Goal: Task Accomplishment & Management: Manage account settings

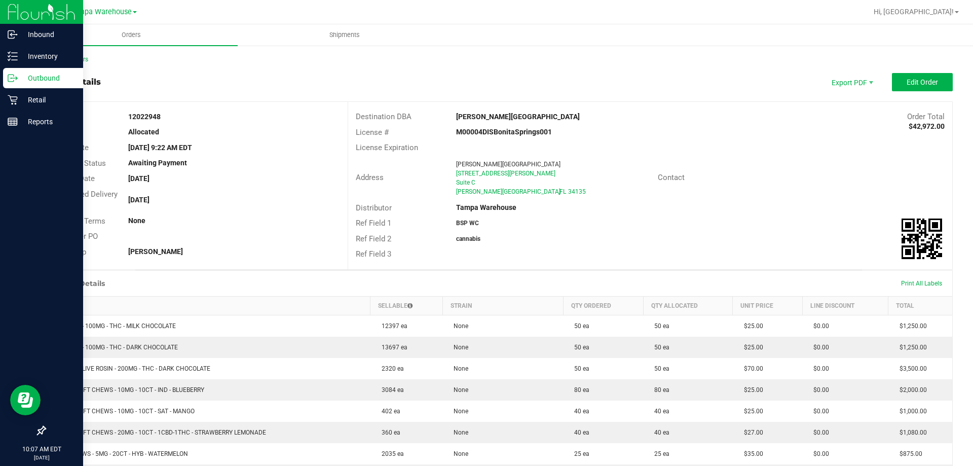
click at [13, 82] on icon at bounding box center [13, 78] width 10 height 10
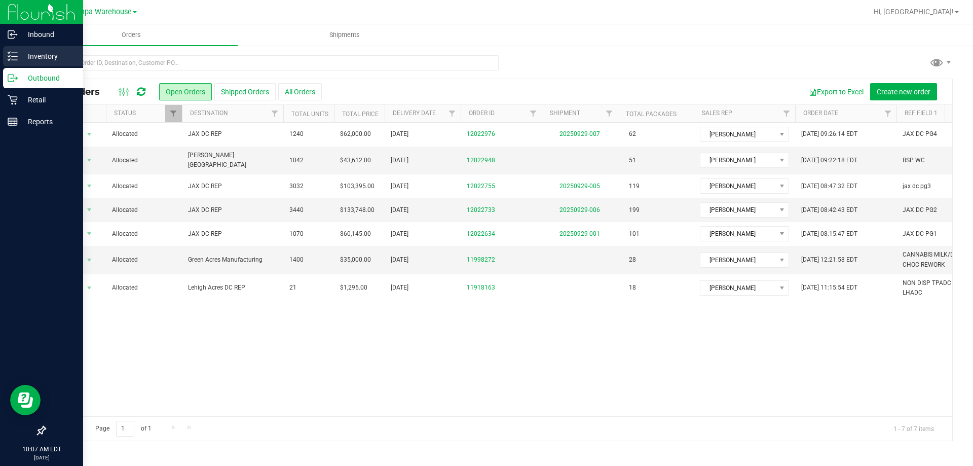
click at [19, 61] on p "Inventory" at bounding box center [48, 56] width 61 height 12
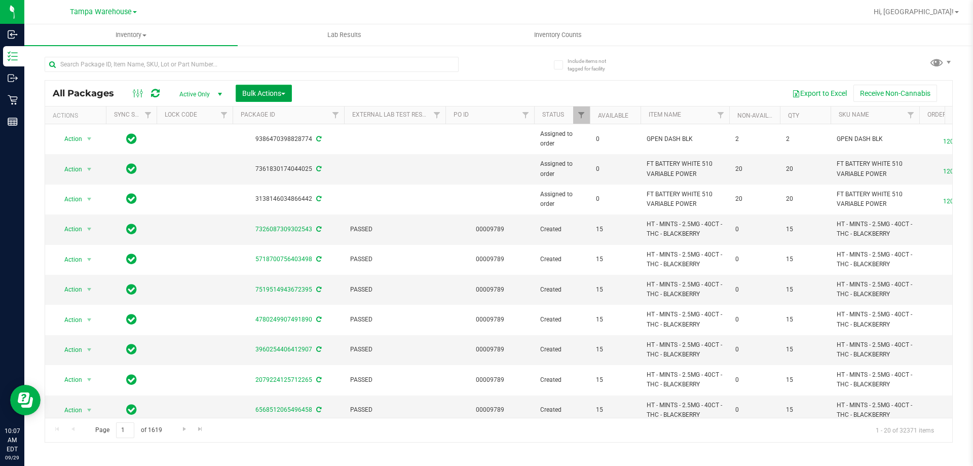
drag, startPoint x: 0, startPoint y: 0, endPoint x: 261, endPoint y: 98, distance: 279.0
click at [245, 95] on span "Bulk Actions" at bounding box center [263, 93] width 43 height 8
click at [267, 113] on span "Add to outbound order" at bounding box center [276, 116] width 69 height 8
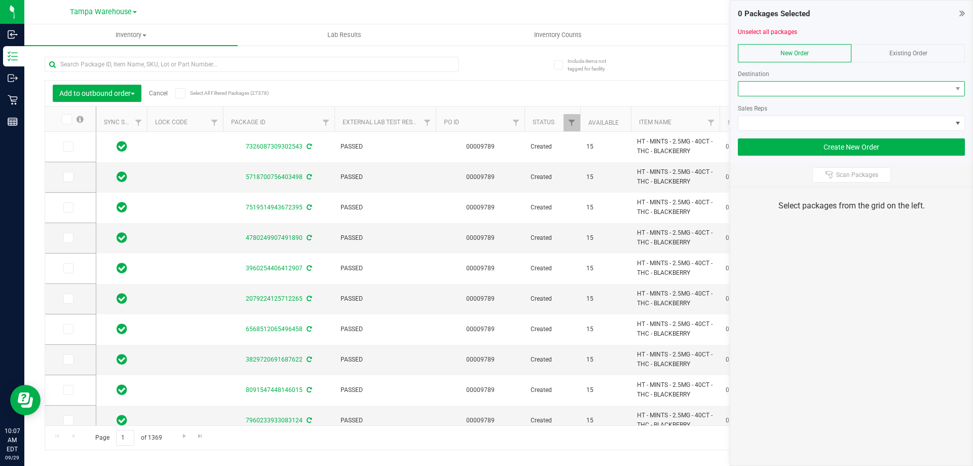
type input "[DATE]"
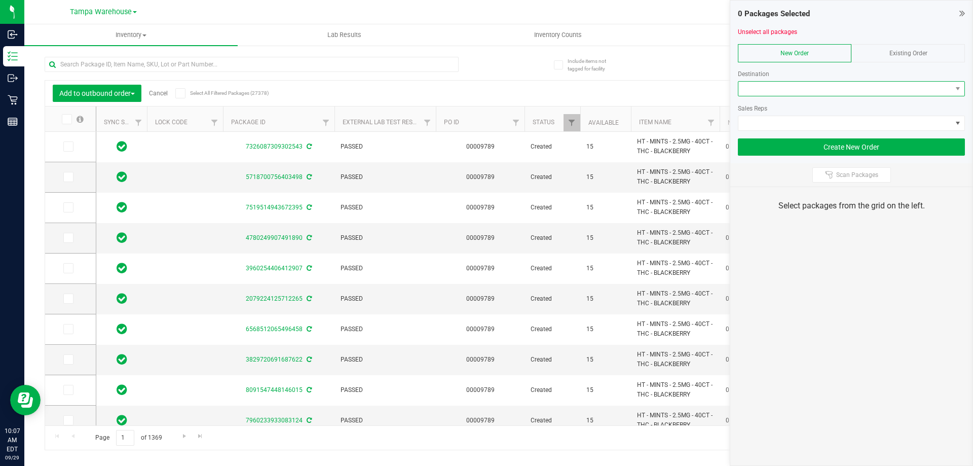
type input "[DATE]"
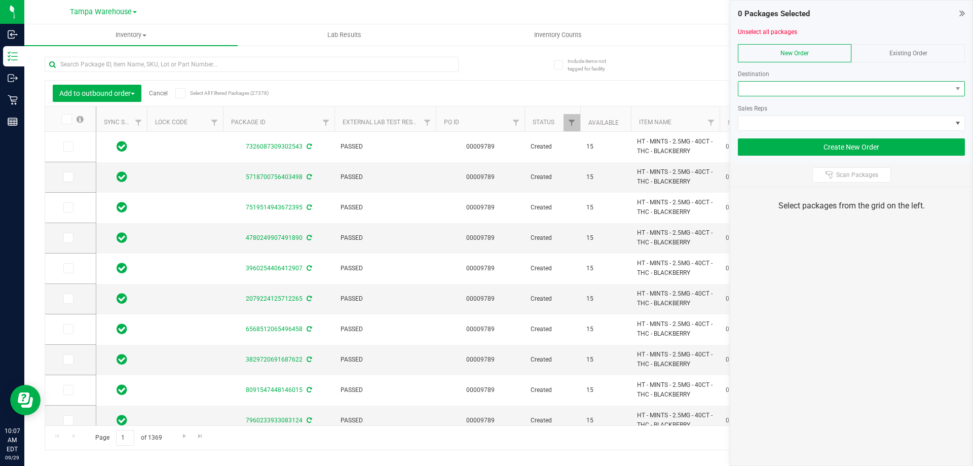
type input "[DATE]"
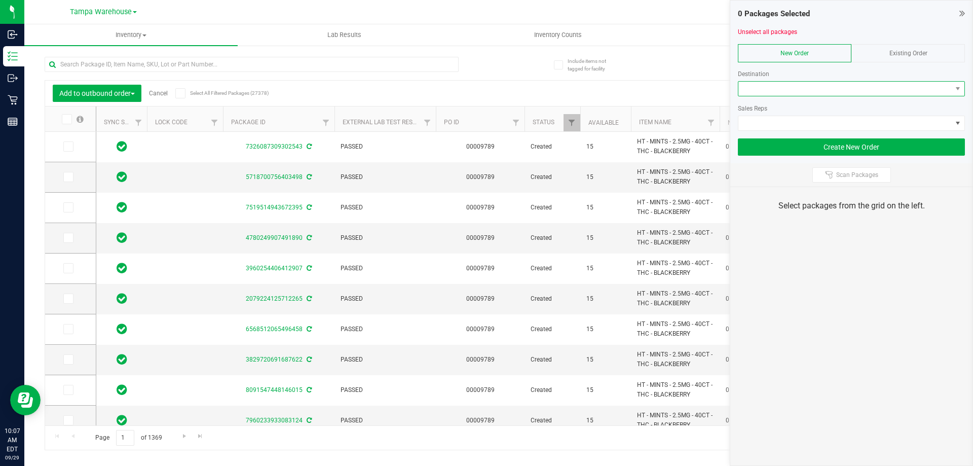
type input "[DATE]"
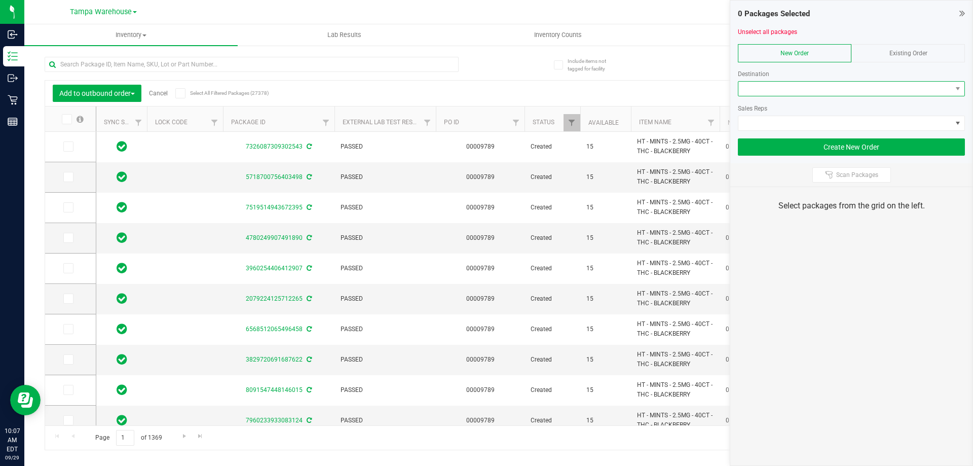
click at [819, 89] on span at bounding box center [845, 89] width 213 height 14
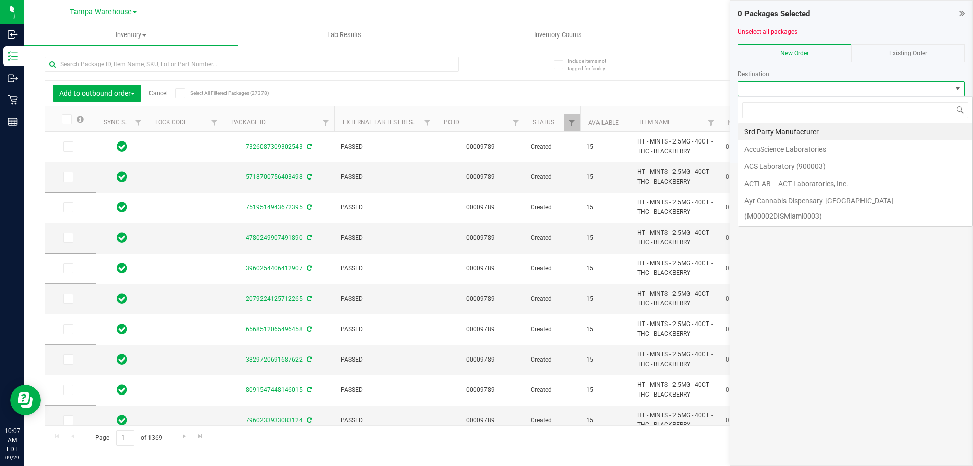
scroll to position [15, 227]
type input "FT. MY"
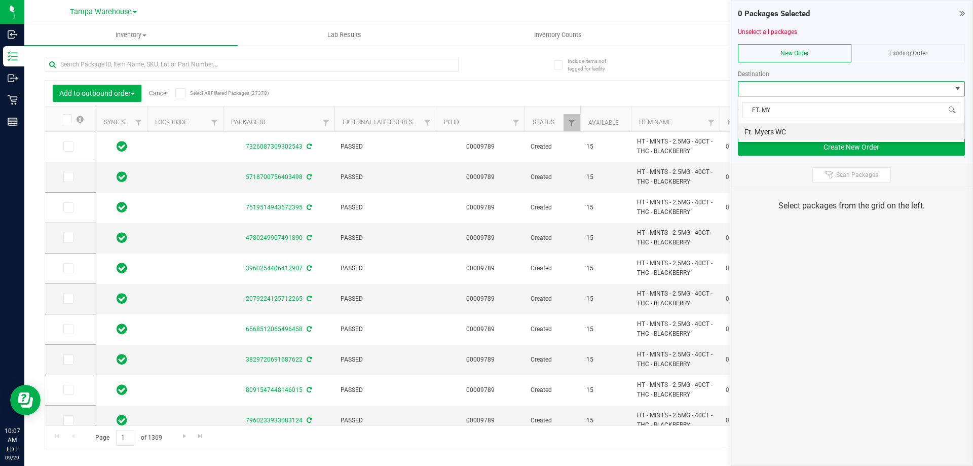
click at [773, 133] on li "Ft. Myers WC" at bounding box center [852, 131] width 226 height 17
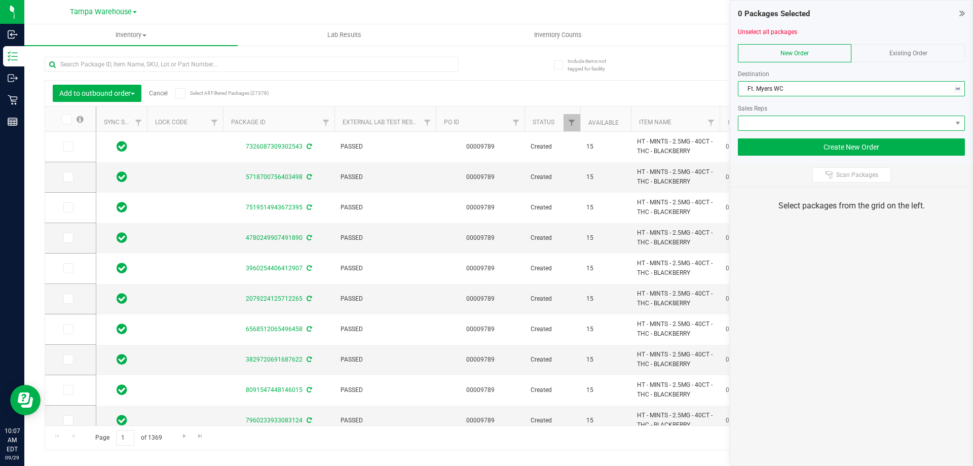
click at [780, 117] on span at bounding box center [845, 123] width 213 height 14
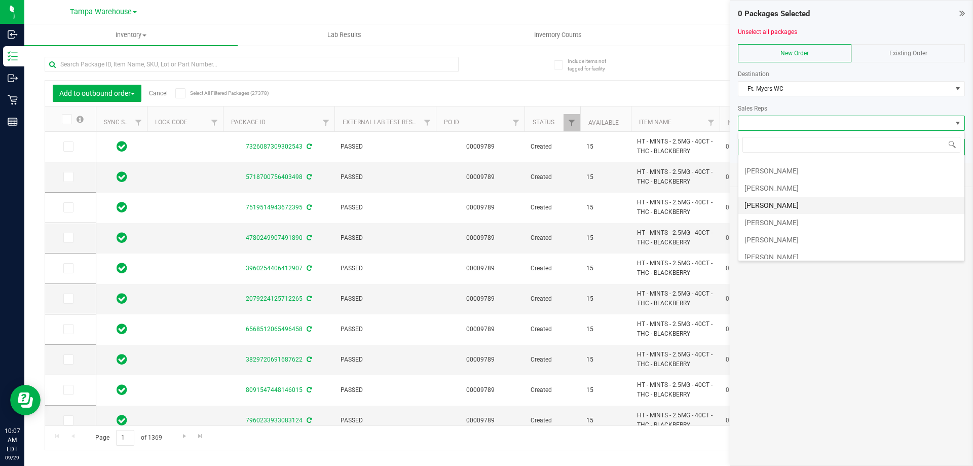
scroll to position [51, 0]
click at [772, 215] on li "[PERSON_NAME]" at bounding box center [852, 218] width 226 height 17
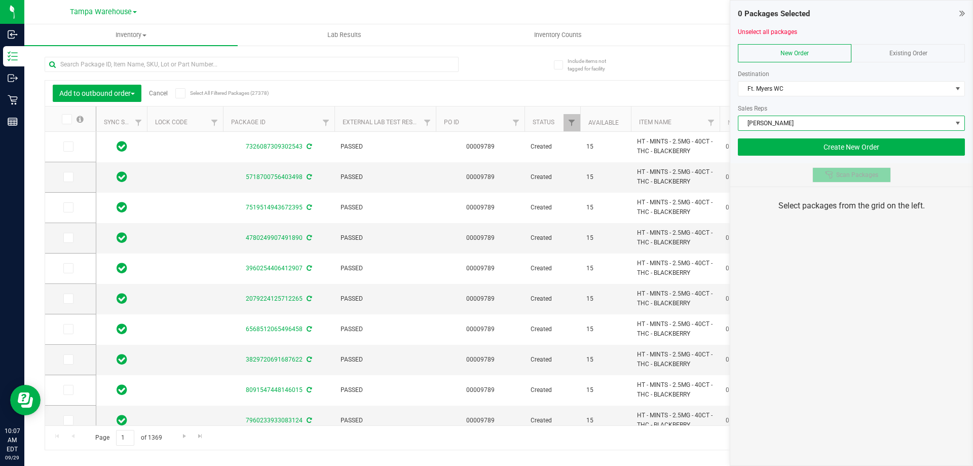
click at [831, 173] on icon at bounding box center [829, 175] width 8 height 8
click at [843, 325] on div "0 Packages Selected Unselect all packages New Order Existing Order Destination …" at bounding box center [851, 233] width 243 height 466
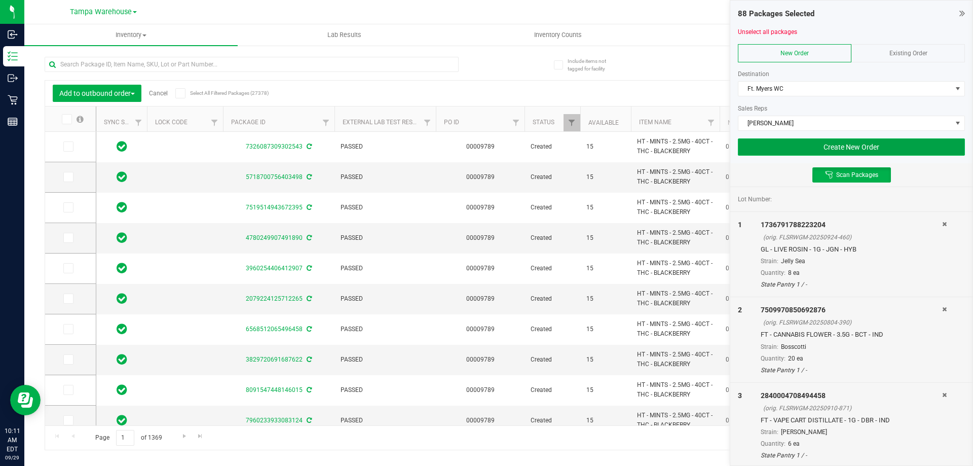
click at [873, 144] on button "Create New Order" at bounding box center [851, 146] width 227 height 17
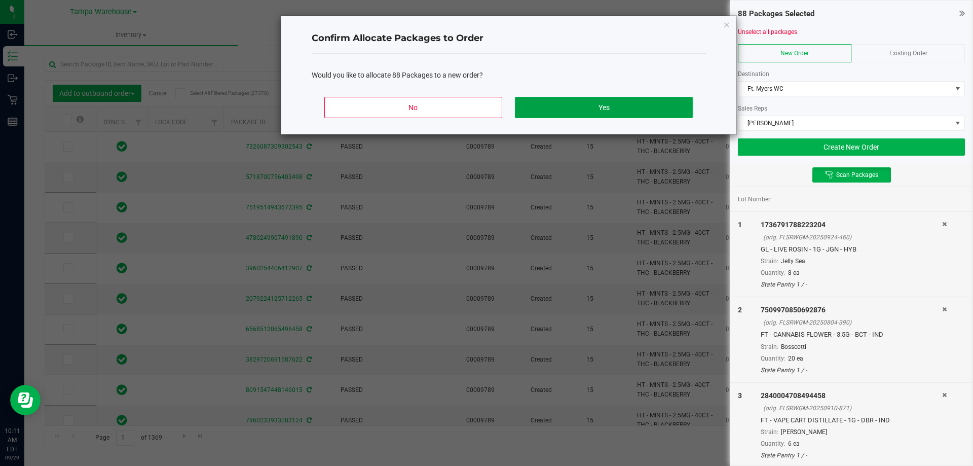
click at [599, 98] on button "Yes" at bounding box center [603, 107] width 177 height 21
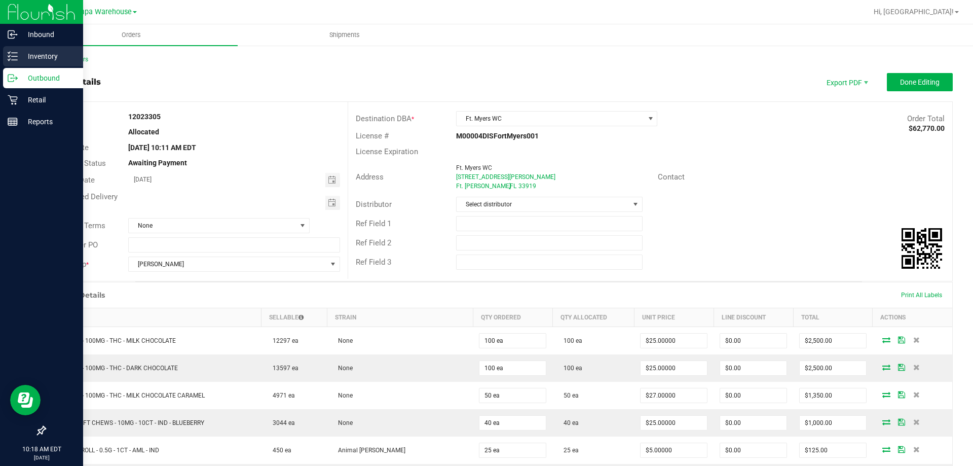
click at [52, 60] on p "Inventory" at bounding box center [48, 56] width 61 height 12
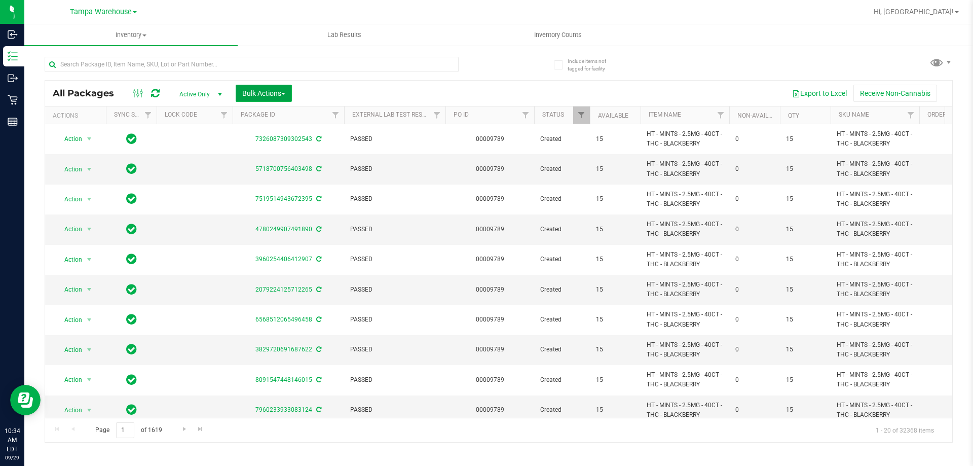
click at [279, 92] on span "Bulk Actions" at bounding box center [263, 93] width 43 height 8
click at [284, 115] on span "Add to outbound order" at bounding box center [276, 116] width 69 height 8
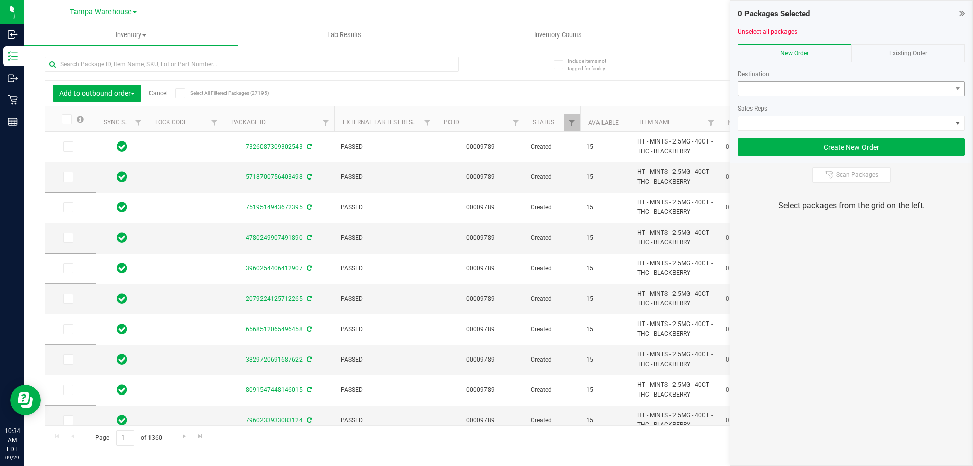
click at [794, 96] on div at bounding box center [851, 100] width 227 height 8
click at [797, 86] on span at bounding box center [845, 89] width 213 height 14
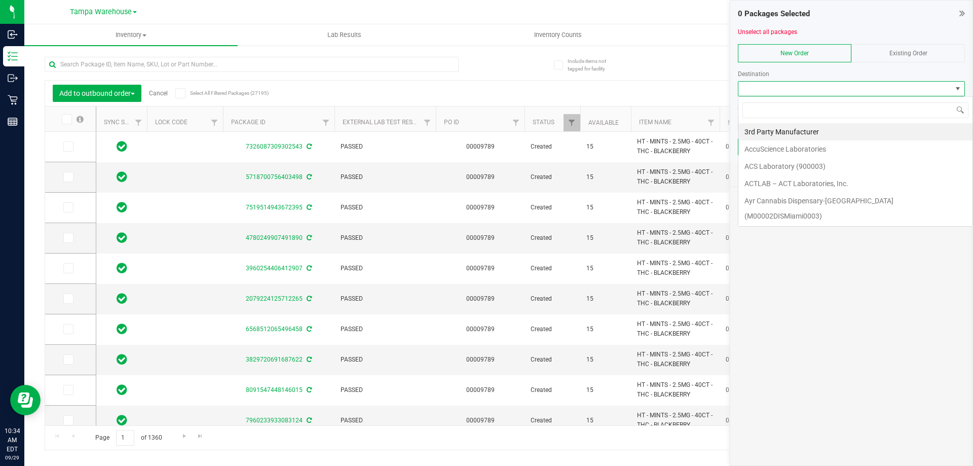
scroll to position [15, 227]
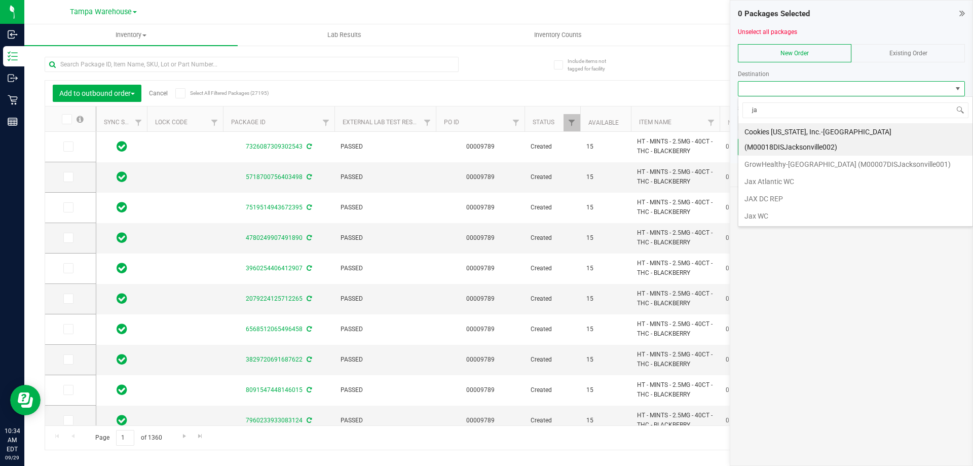
type input "jax"
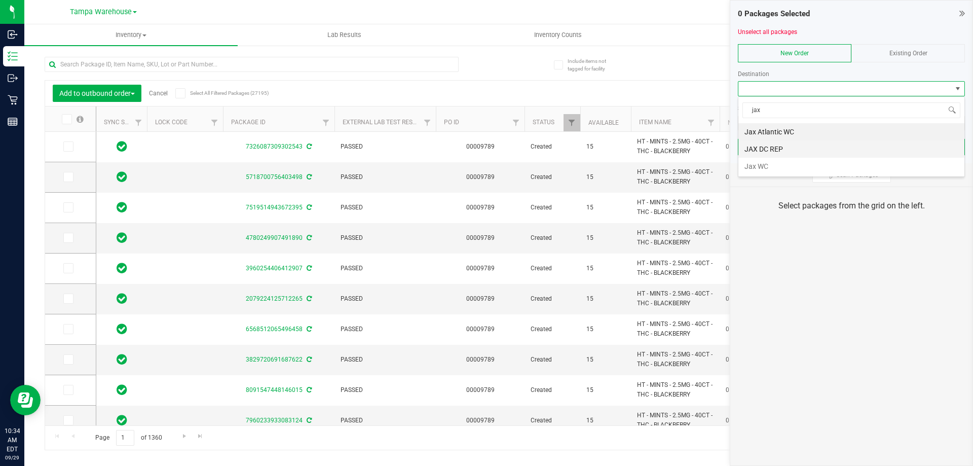
click at [780, 146] on li "JAX DC REP" at bounding box center [852, 148] width 226 height 17
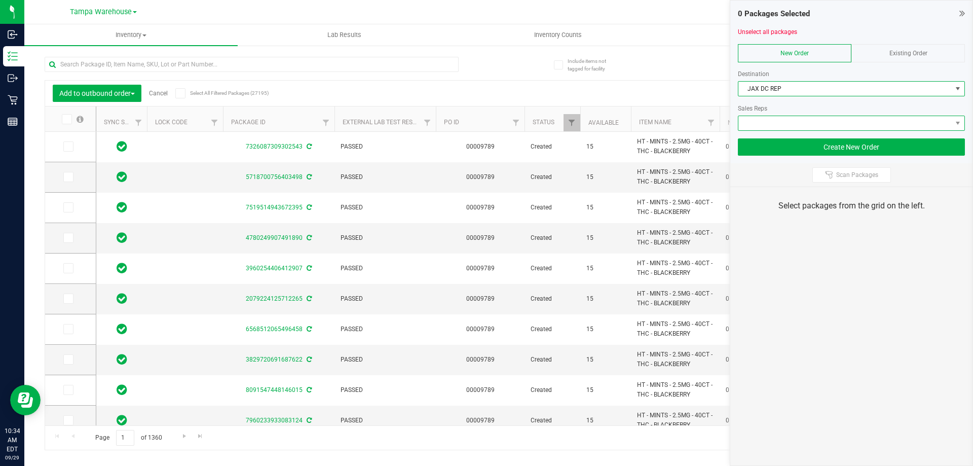
click at [794, 124] on span at bounding box center [845, 123] width 213 height 14
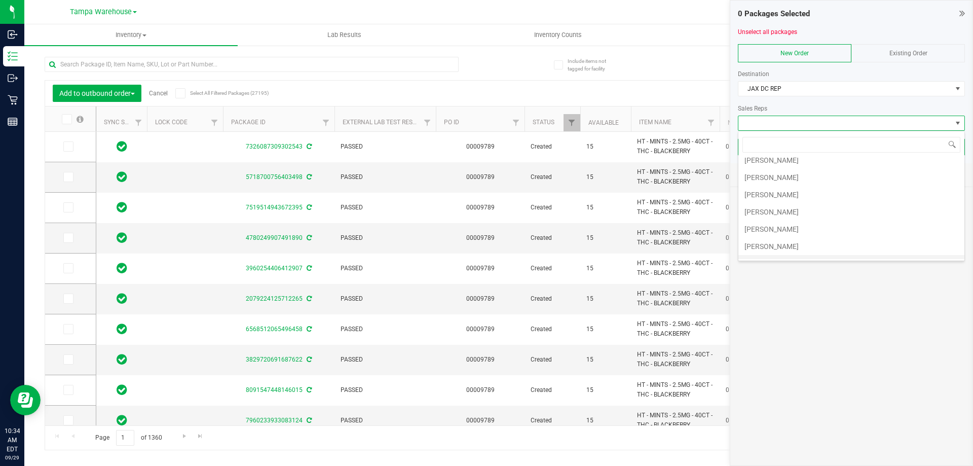
scroll to position [101, 0]
click at [798, 172] on li "[PERSON_NAME]" at bounding box center [852, 168] width 226 height 17
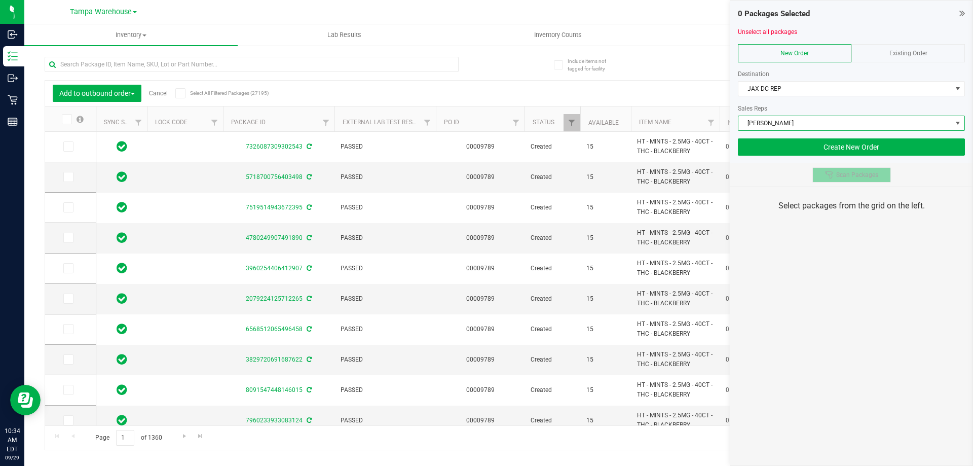
click at [853, 179] on button "Scan Packages" at bounding box center [852, 174] width 79 height 15
click at [843, 334] on div "0 Packages Selected Unselect all packages New Order Existing Order Destination …" at bounding box center [851, 233] width 243 height 466
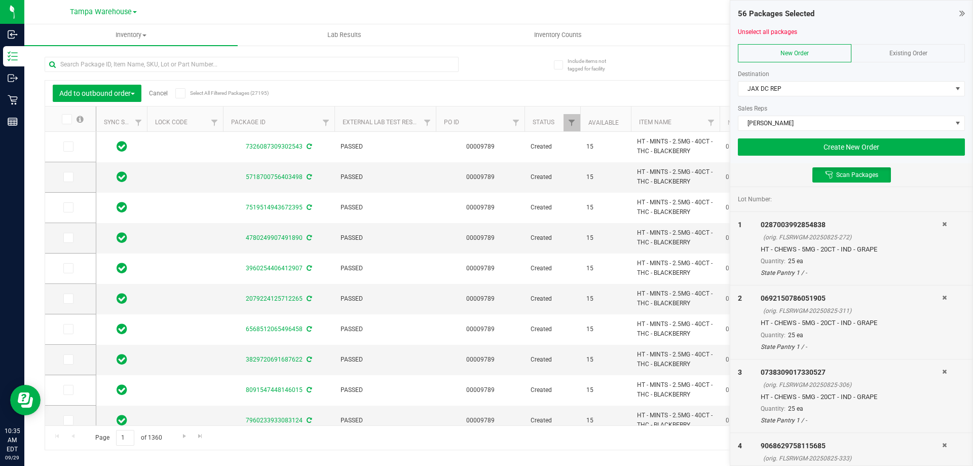
click at [889, 69] on div "Destination" at bounding box center [851, 73] width 227 height 9
click at [892, 147] on button "Create New Order" at bounding box center [851, 146] width 227 height 17
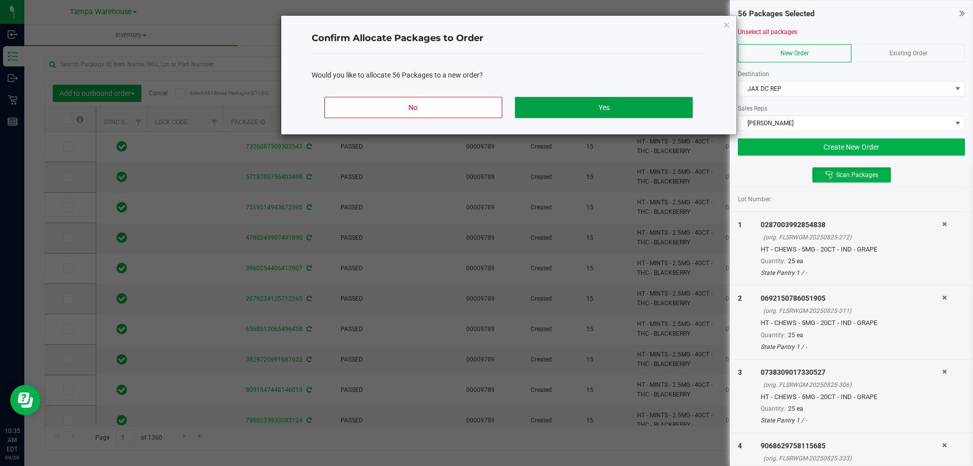
click at [681, 107] on button "Yes" at bounding box center [603, 107] width 177 height 21
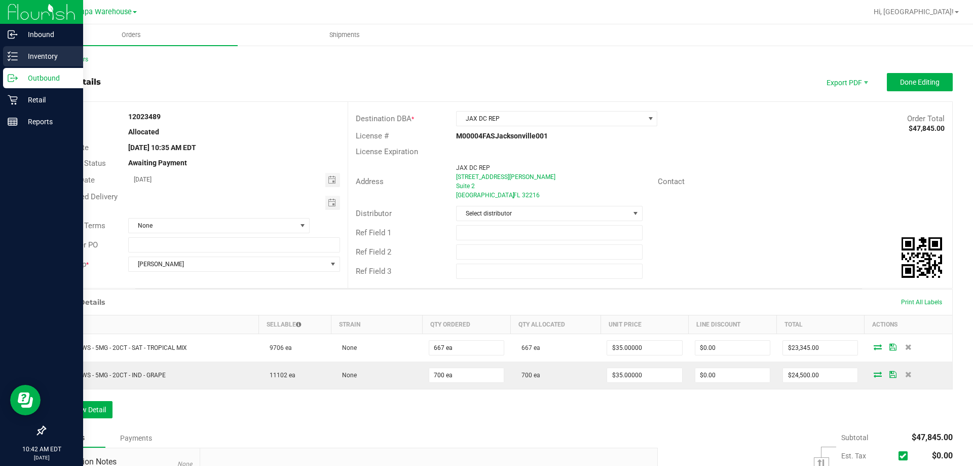
click at [19, 53] on p "Inventory" at bounding box center [48, 56] width 61 height 12
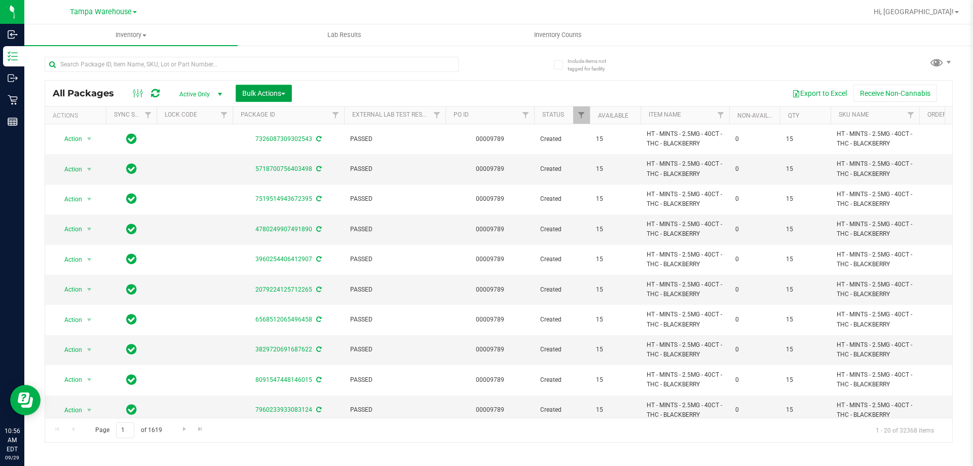
click at [256, 94] on span "Bulk Actions" at bounding box center [263, 93] width 43 height 8
click at [264, 115] on span "Add to outbound order" at bounding box center [276, 116] width 69 height 8
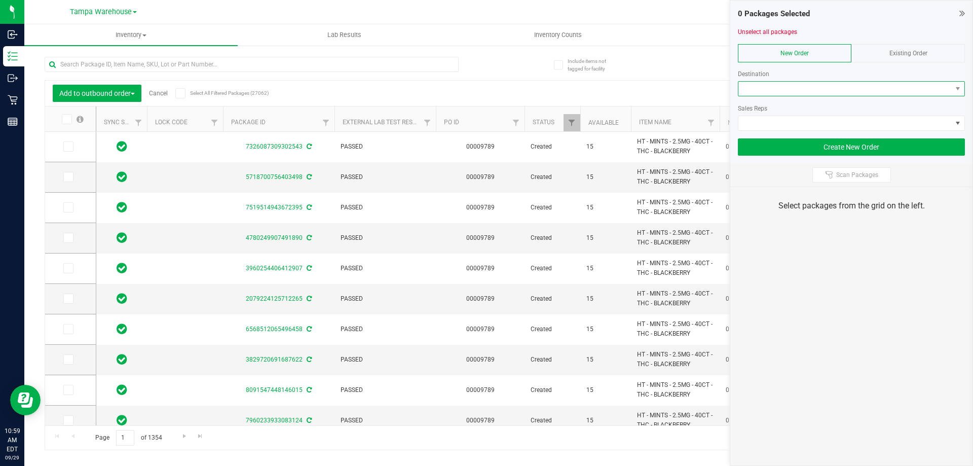
click at [747, 89] on span at bounding box center [845, 89] width 213 height 14
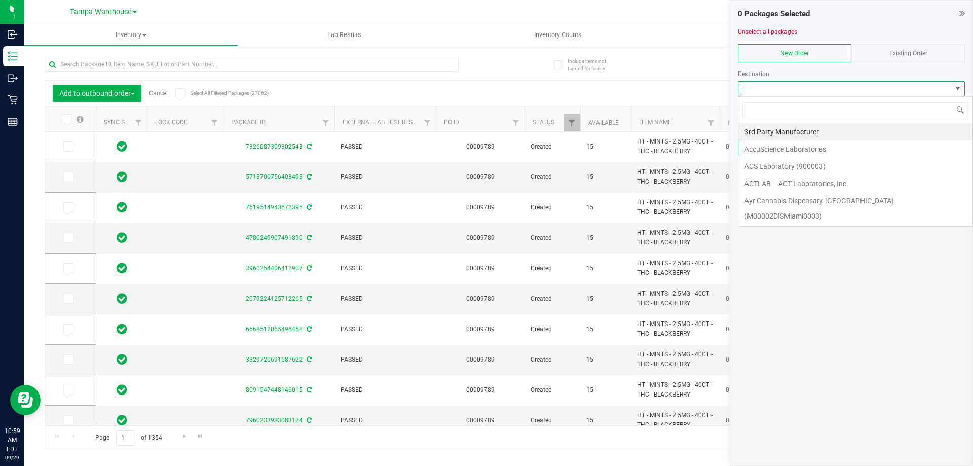
scroll to position [15, 227]
type input "bon"
click at [766, 130] on li "[PERSON_NAME][GEOGRAPHIC_DATA]" at bounding box center [856, 131] width 234 height 17
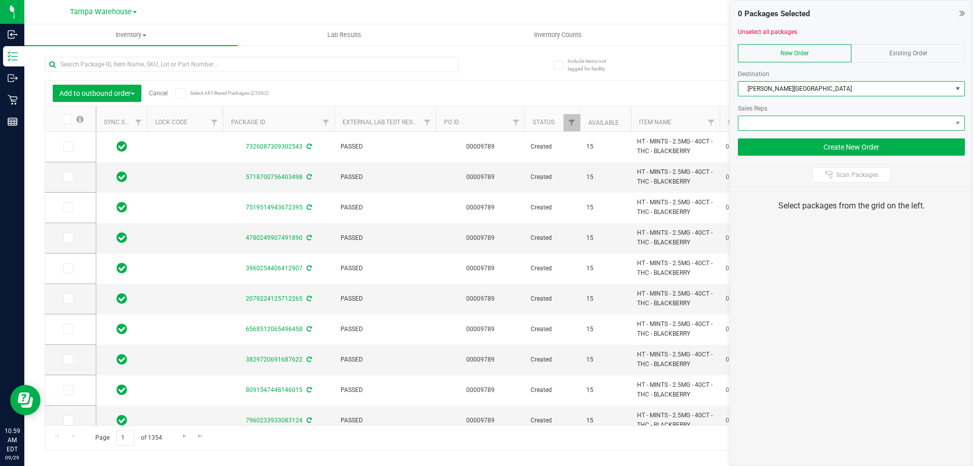
click at [770, 124] on span at bounding box center [845, 123] width 213 height 14
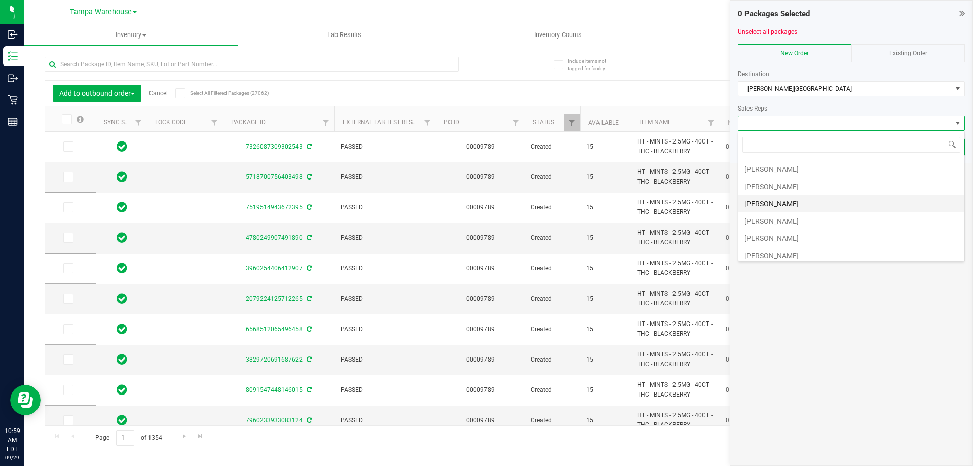
scroll to position [51, 0]
click at [786, 215] on li "[PERSON_NAME]" at bounding box center [852, 218] width 226 height 17
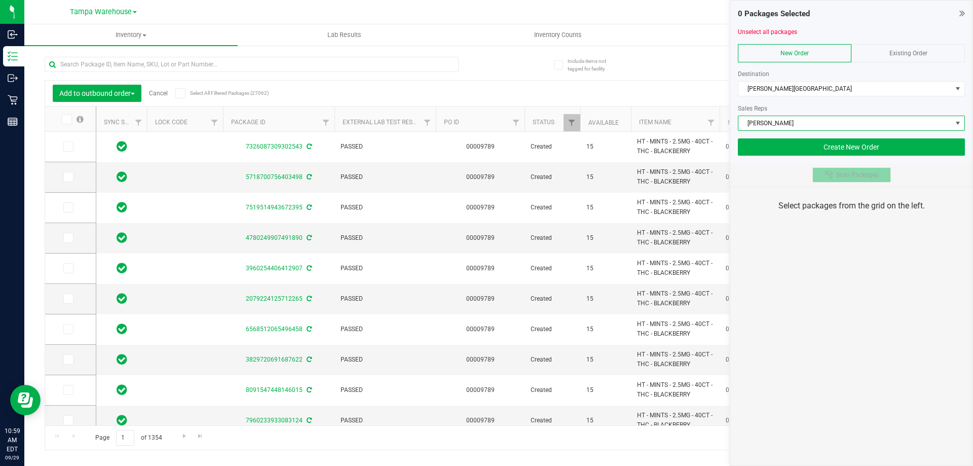
click at [831, 179] on button "Scan Packages" at bounding box center [852, 174] width 79 height 15
click at [851, 239] on div "0 Packages Selected Unselect all packages New Order Existing Order Destination …" at bounding box center [851, 233] width 243 height 466
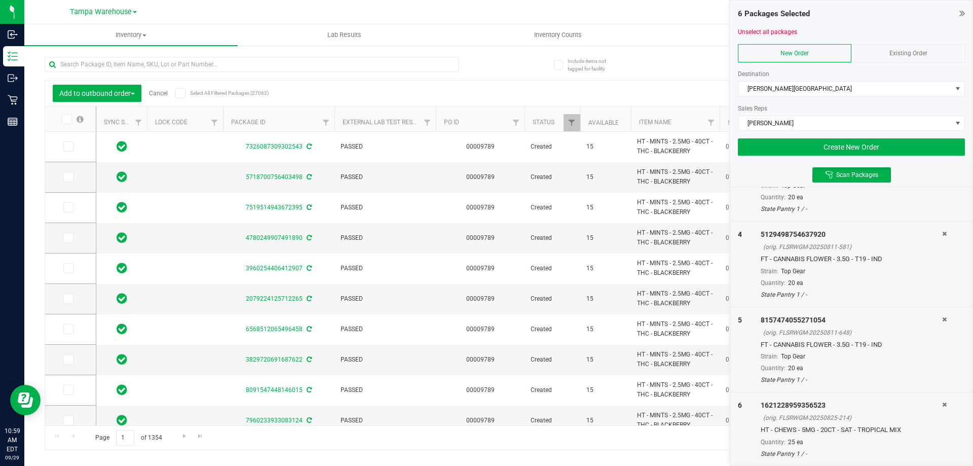
scroll to position [224, 0]
click at [913, 148] on button "Create New Order" at bounding box center [851, 146] width 227 height 17
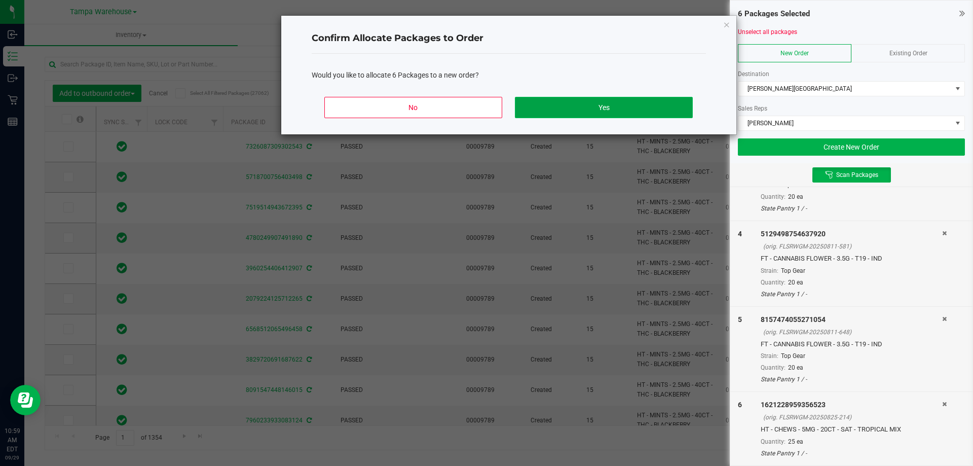
click at [580, 105] on button "Yes" at bounding box center [603, 107] width 177 height 21
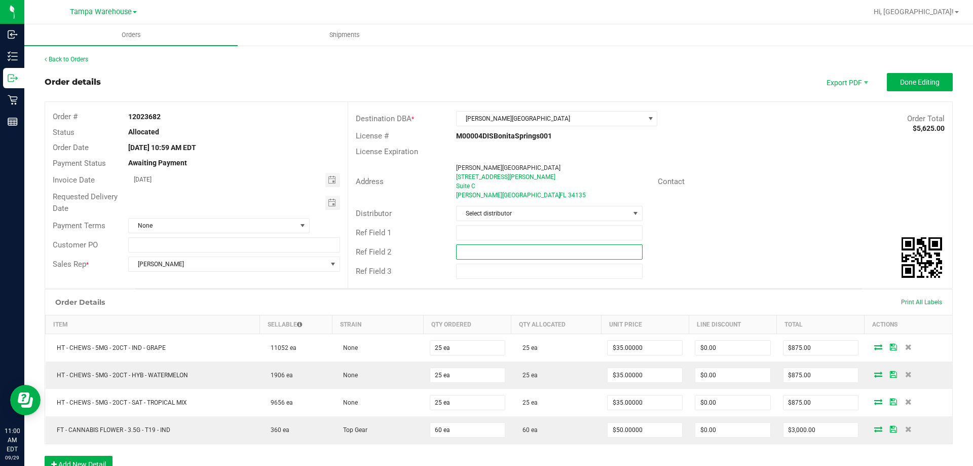
click at [511, 247] on input "text" at bounding box center [549, 251] width 186 height 15
paste input "cannabis"
type input "cannabis"
click at [511, 230] on input "text" at bounding box center [549, 232] width 186 height 15
type input "BSP WC"
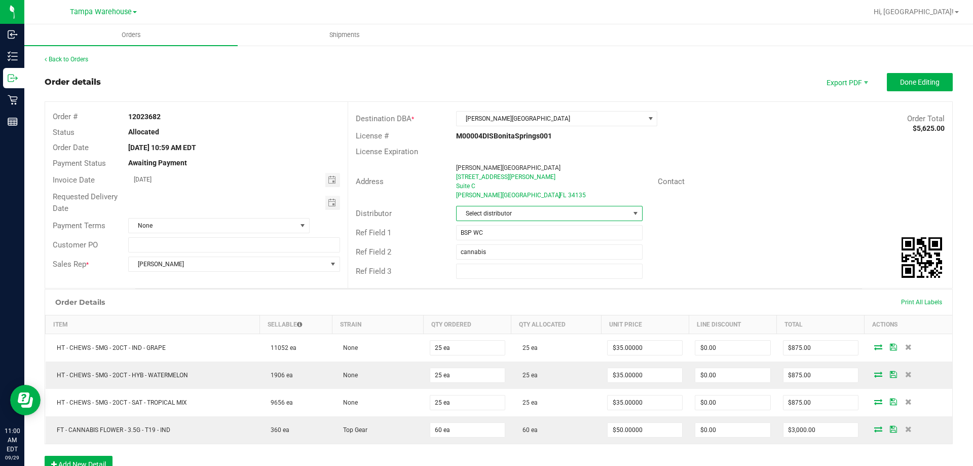
click at [513, 212] on span "Select distributor" at bounding box center [543, 213] width 172 height 14
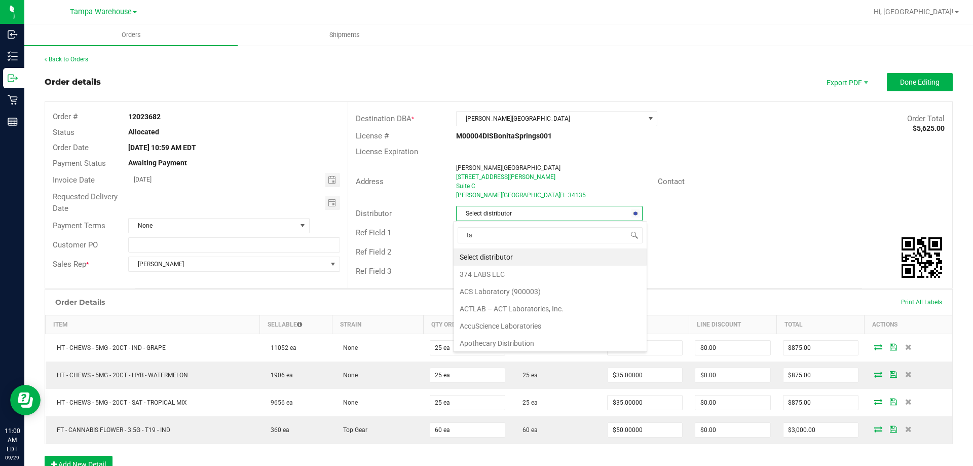
scroll to position [15, 185]
type input "tam"
click at [495, 273] on li "Tampa Warehouse" at bounding box center [546, 274] width 184 height 17
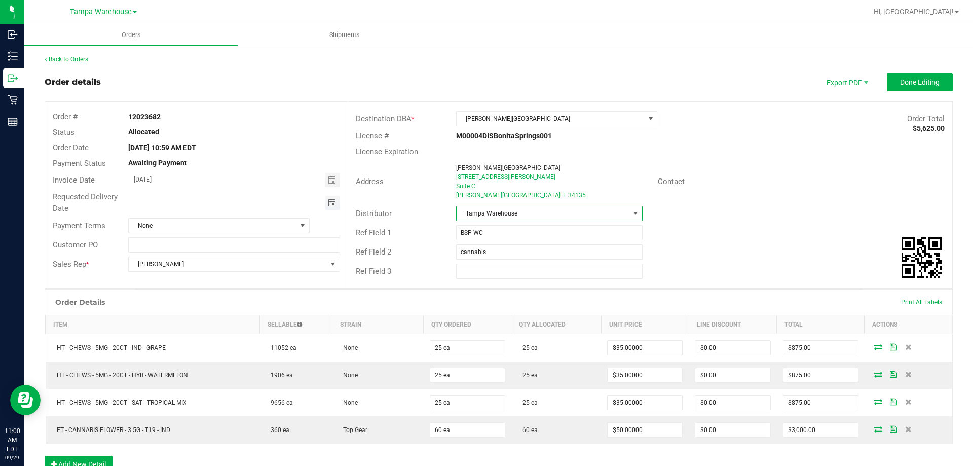
click at [329, 203] on span "Toggle calendar" at bounding box center [332, 203] width 8 height 8
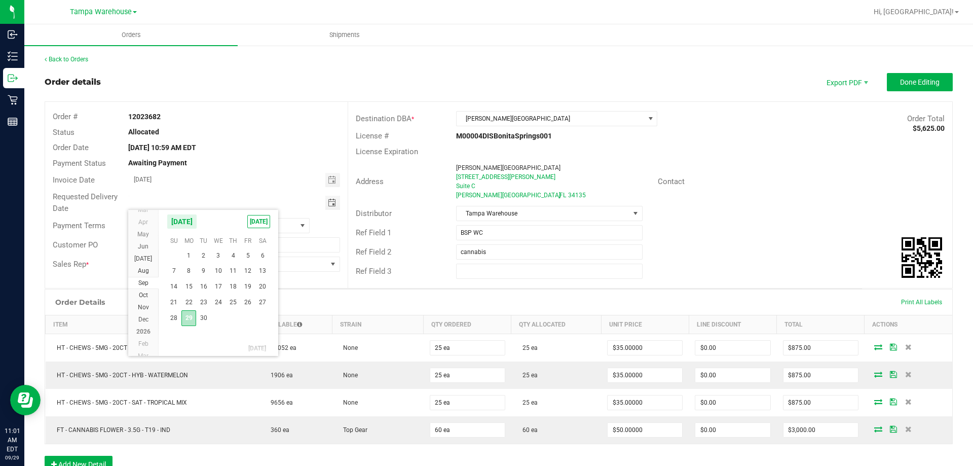
click at [192, 320] on span "29" at bounding box center [188, 318] width 15 height 16
click at [330, 206] on span "Toggle calendar" at bounding box center [332, 203] width 8 height 8
click at [205, 324] on span "30" at bounding box center [203, 318] width 15 height 16
type input "09/30/2025"
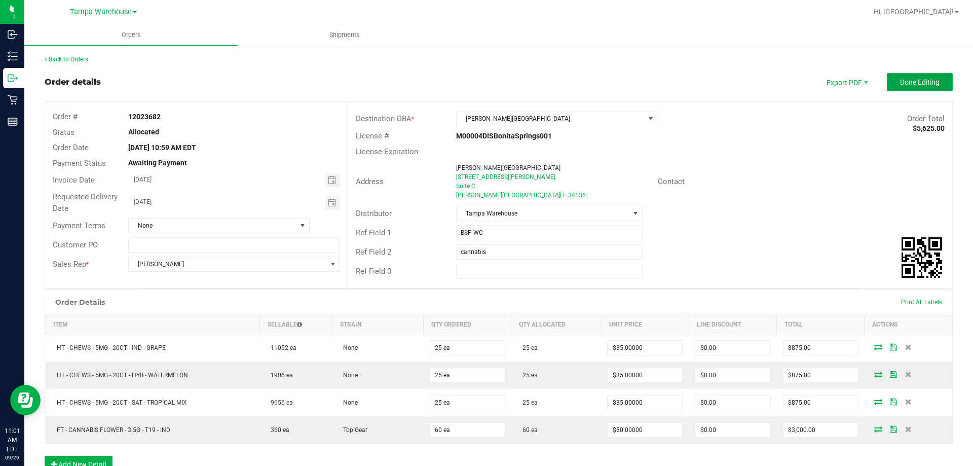
click at [898, 76] on button "Done Editing" at bounding box center [920, 82] width 66 height 18
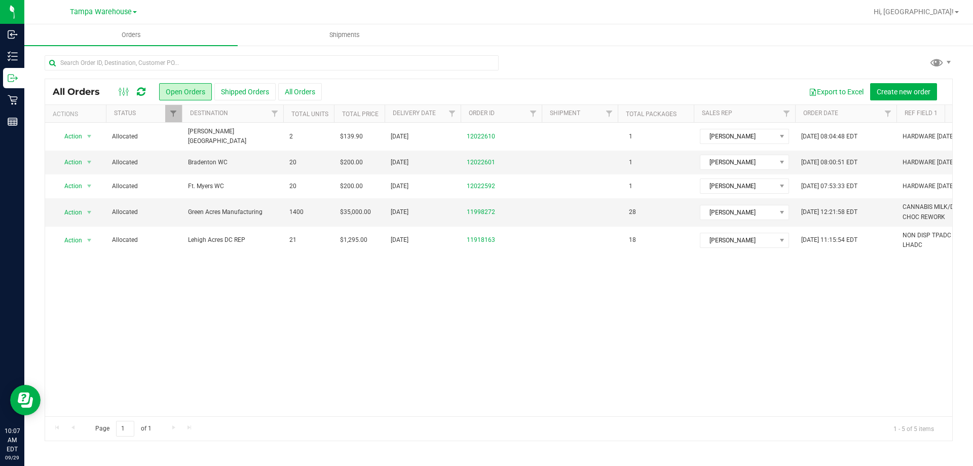
click at [143, 91] on icon at bounding box center [141, 92] width 9 height 10
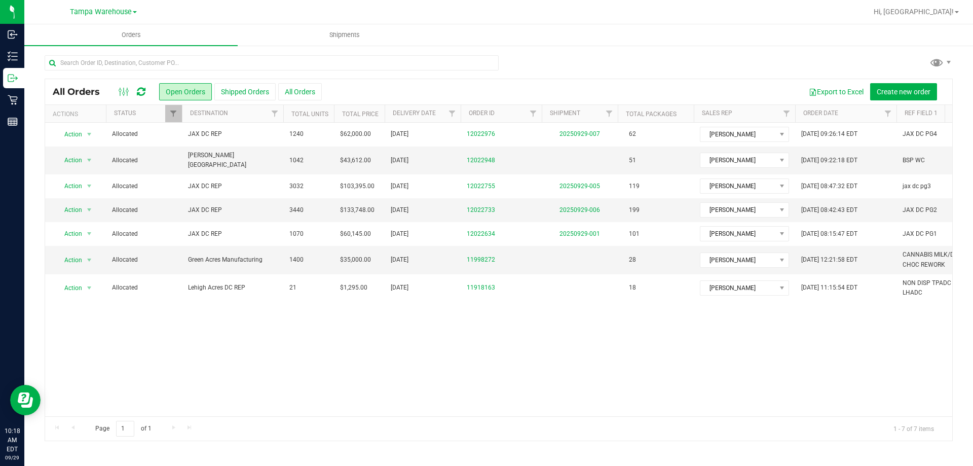
click at [141, 89] on icon at bounding box center [141, 92] width 9 height 10
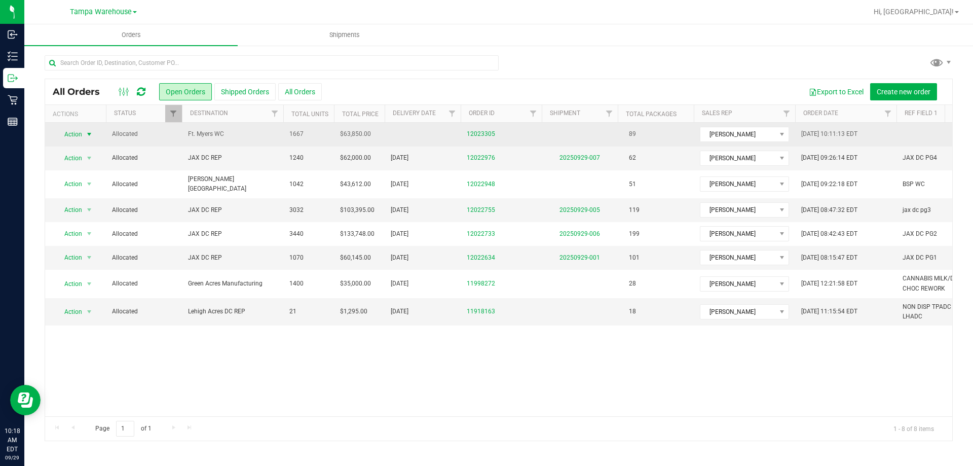
click at [85, 133] on span "select" at bounding box center [89, 134] width 8 height 8
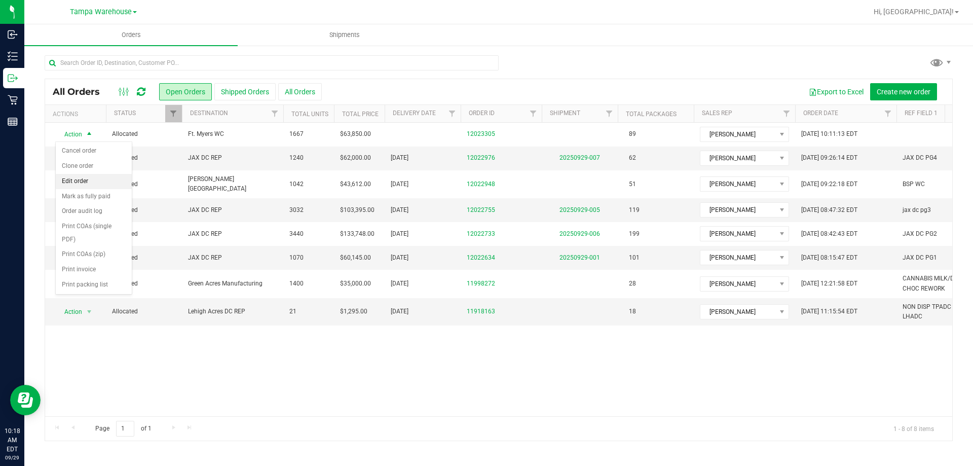
click at [99, 180] on li "Edit order" at bounding box center [94, 181] width 76 height 15
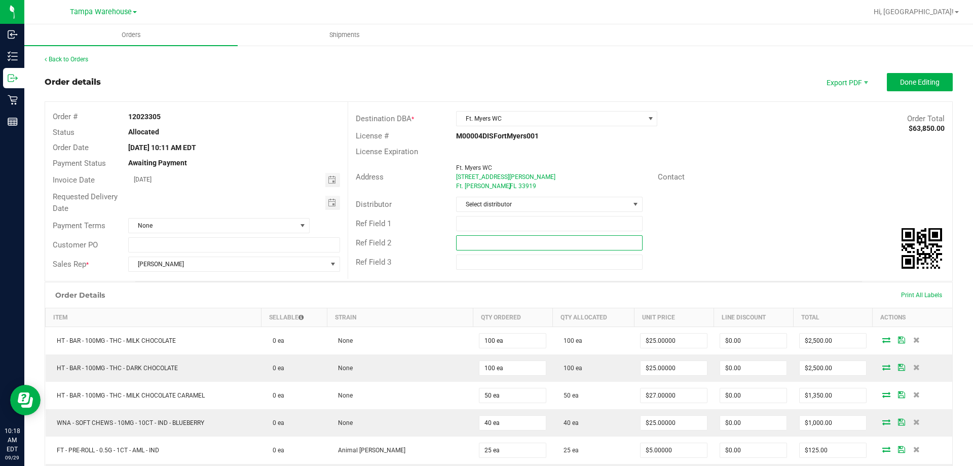
click at [474, 240] on input "text" at bounding box center [549, 242] width 186 height 15
paste input "cannabis"
type input "cannabis"
click at [487, 229] on input "text" at bounding box center [549, 223] width 186 height 15
type input "ftm wc"
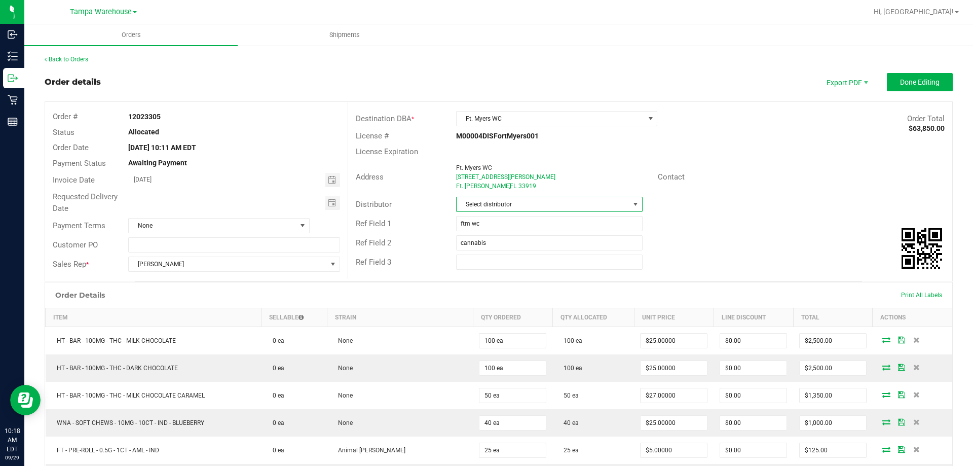
click at [533, 203] on span "Select distributor" at bounding box center [543, 204] width 172 height 14
type input "tam"
click at [493, 264] on li "Tampa Warehouse" at bounding box center [546, 265] width 184 height 17
drag, startPoint x: 328, startPoint y: 205, endPoint x: 319, endPoint y: 218, distance: 16.0
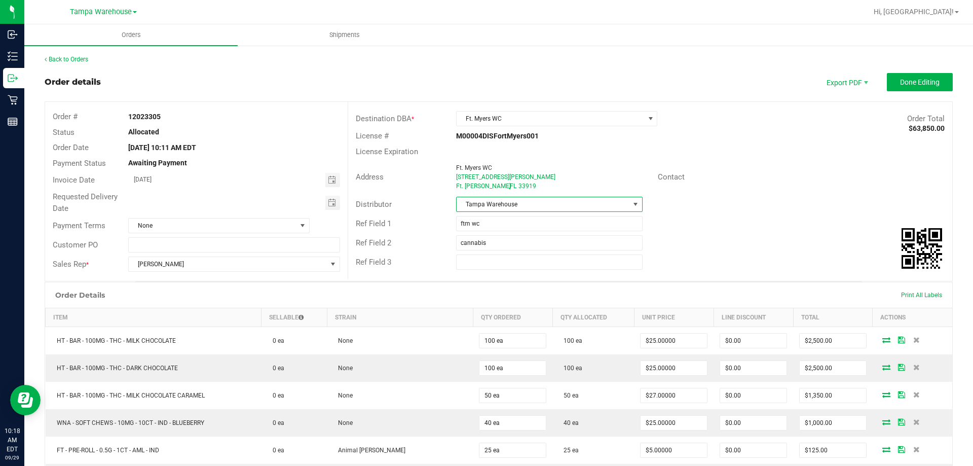
click at [328, 204] on span "Toggle calendar" at bounding box center [332, 203] width 8 height 8
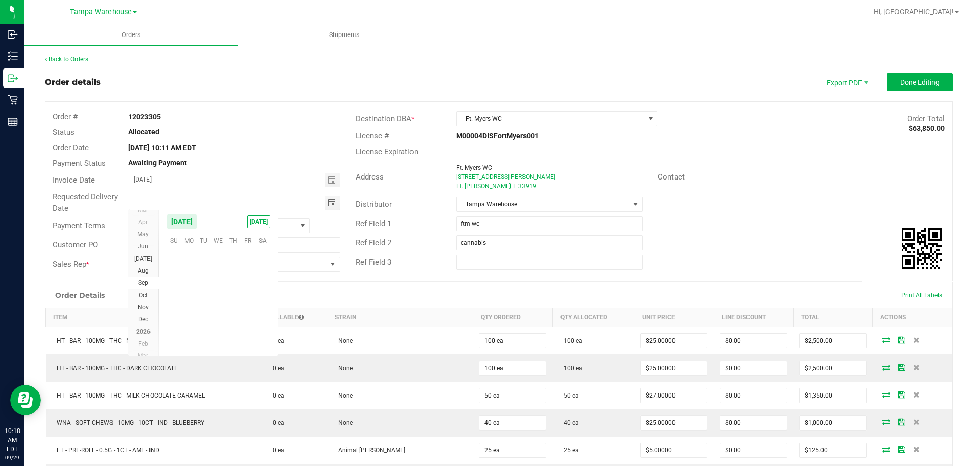
scroll to position [164403, 0]
click at [205, 316] on span "30" at bounding box center [203, 318] width 15 height 16
type input "09/30/2025"
click at [903, 80] on span "Done Editing" at bounding box center [920, 82] width 40 height 8
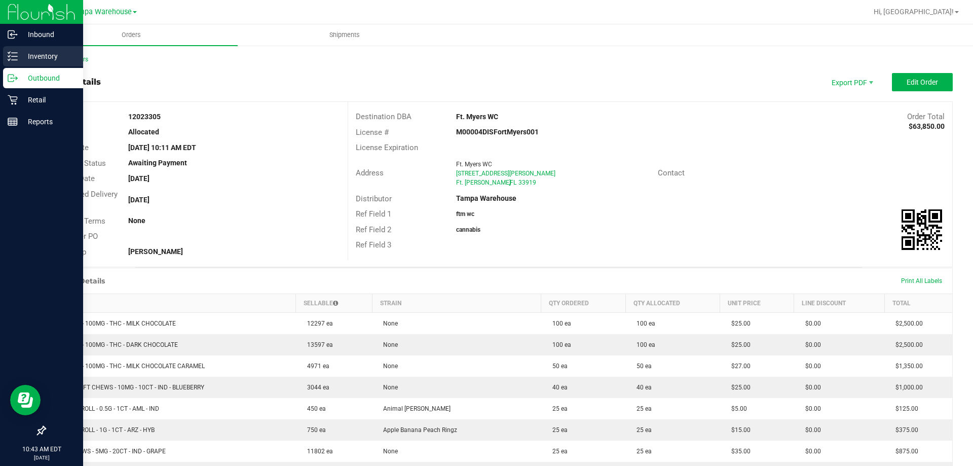
click at [16, 58] on icon at bounding box center [13, 56] width 10 height 10
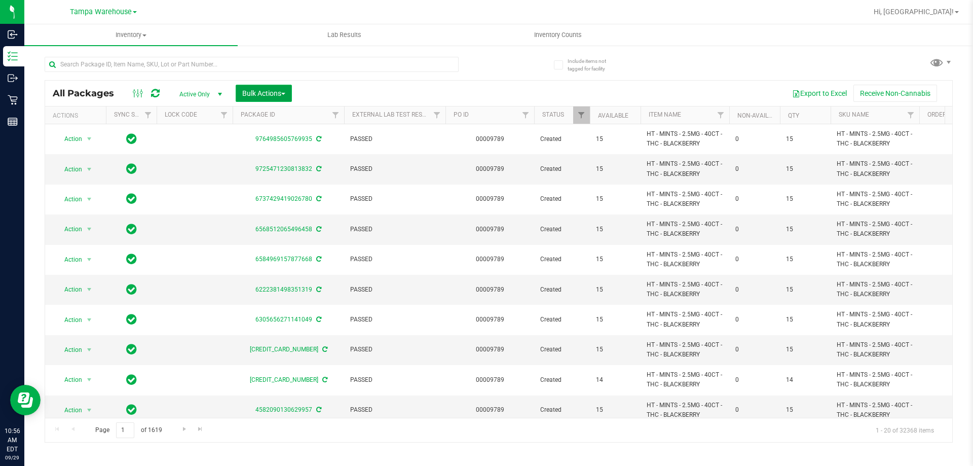
click at [249, 94] on span "Bulk Actions" at bounding box center [263, 93] width 43 height 8
click at [267, 120] on div "Add to outbound order" at bounding box center [283, 117] width 83 height 16
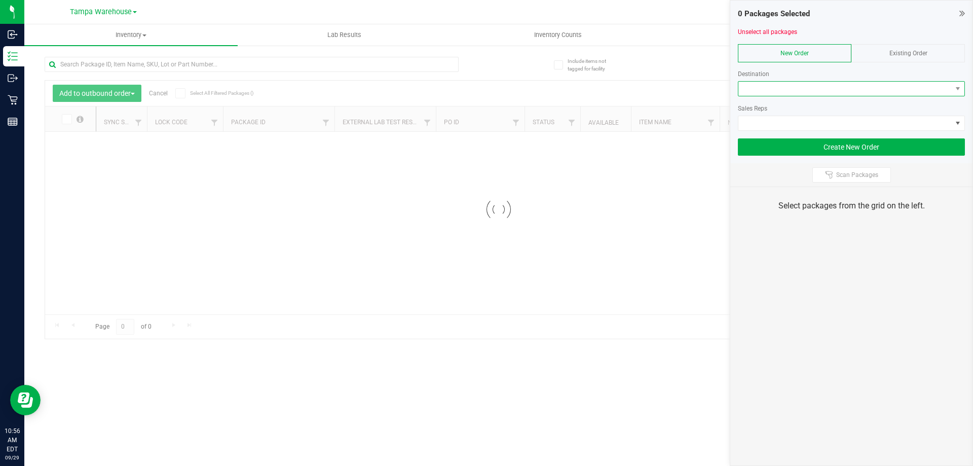
click at [825, 86] on span at bounding box center [845, 89] width 213 height 14
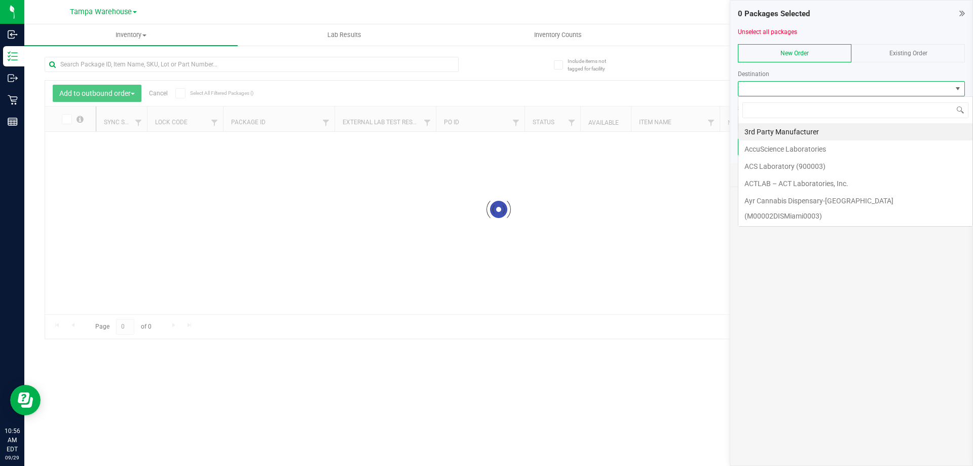
scroll to position [15, 227]
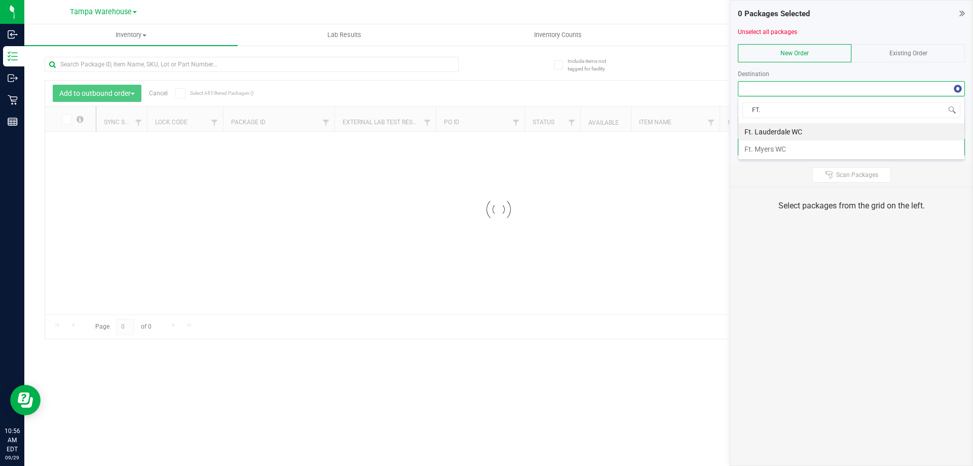
type input "FT. M"
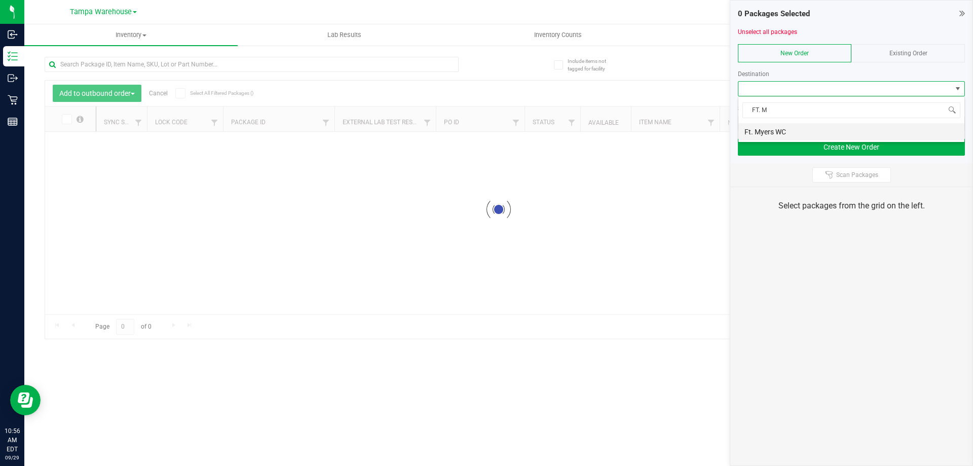
click at [774, 118] on input "FT. M" at bounding box center [852, 110] width 218 height 16
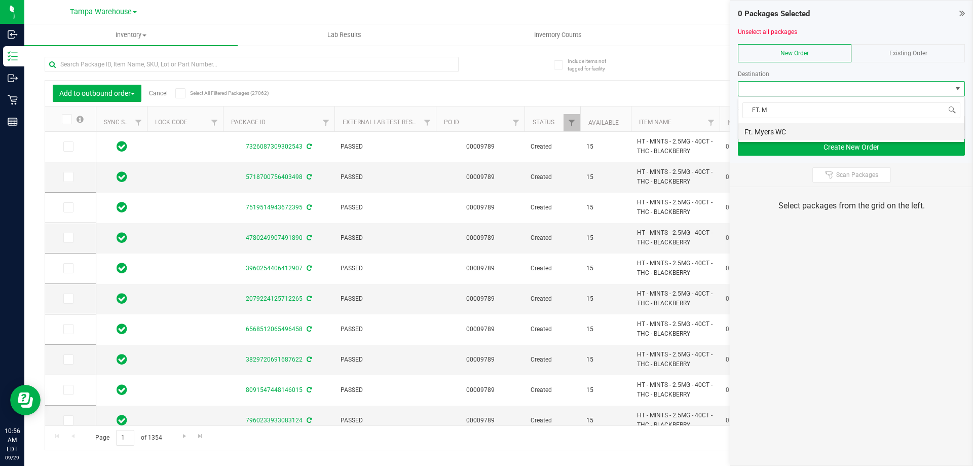
click at [774, 126] on li "Ft. Myers WC" at bounding box center [852, 131] width 226 height 17
type input "[DATE]"
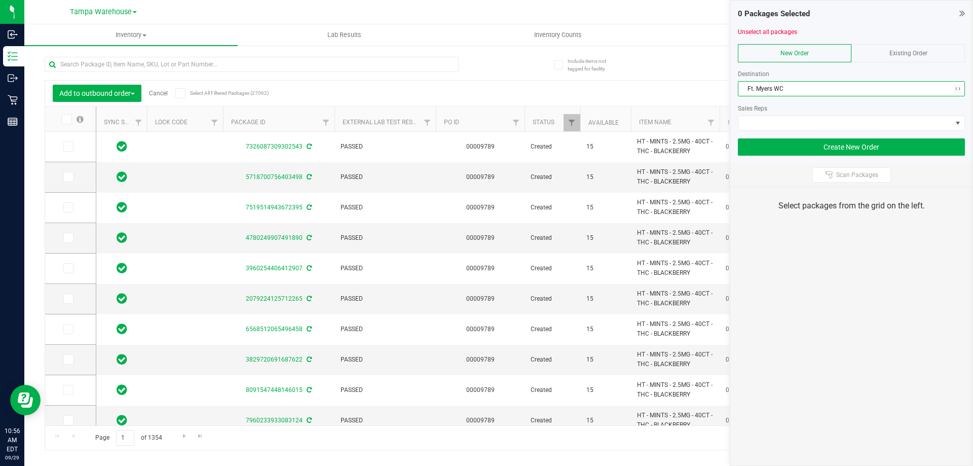
type input "[DATE]"
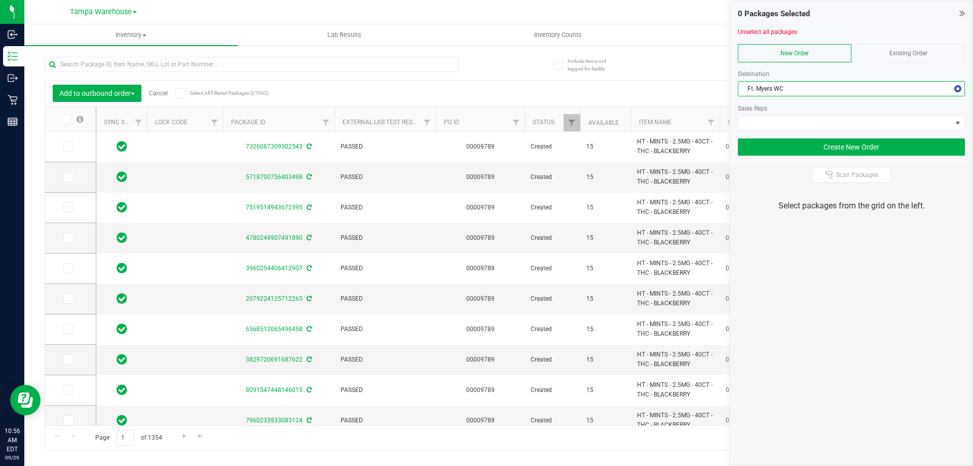
type input "[DATE]"
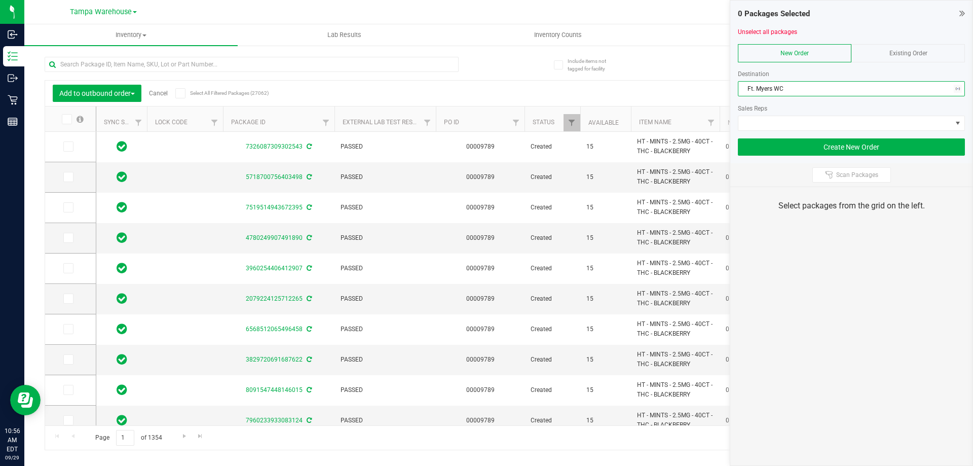
type input "[DATE]"
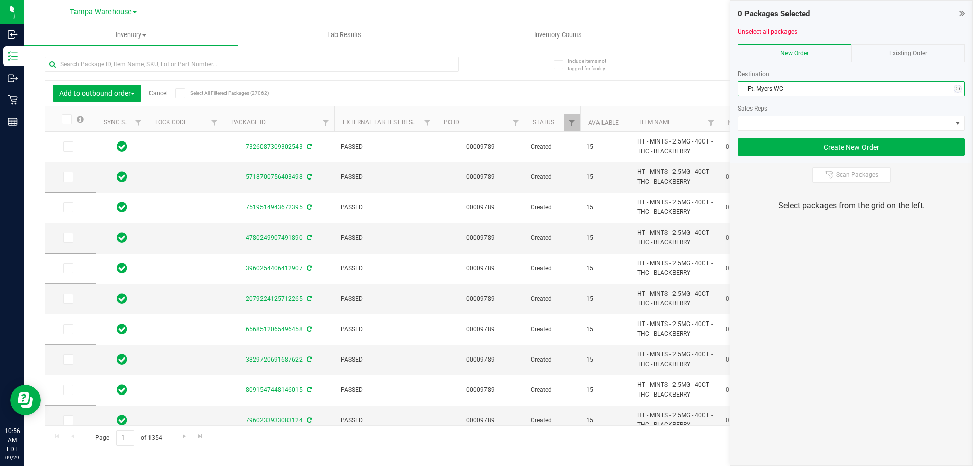
type input "[DATE]"
click at [780, 122] on span at bounding box center [845, 123] width 213 height 14
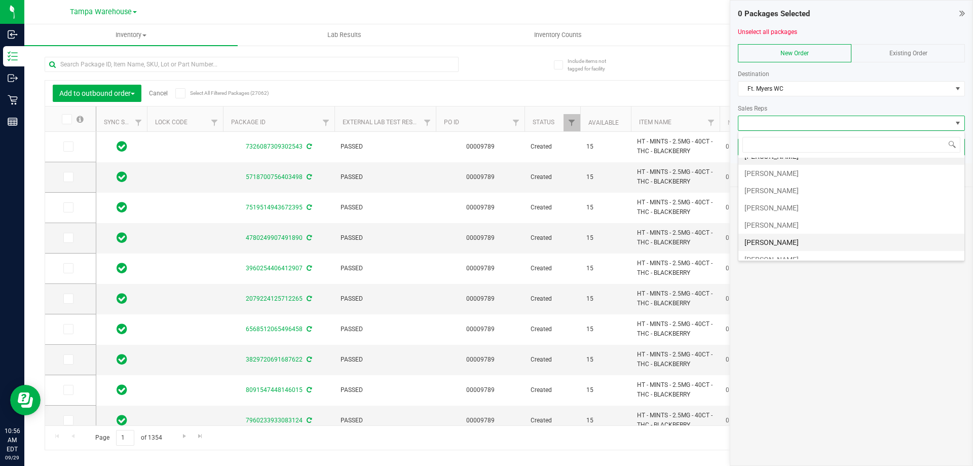
scroll to position [50, 0]
click at [790, 218] on li "[PERSON_NAME]" at bounding box center [852, 219] width 226 height 17
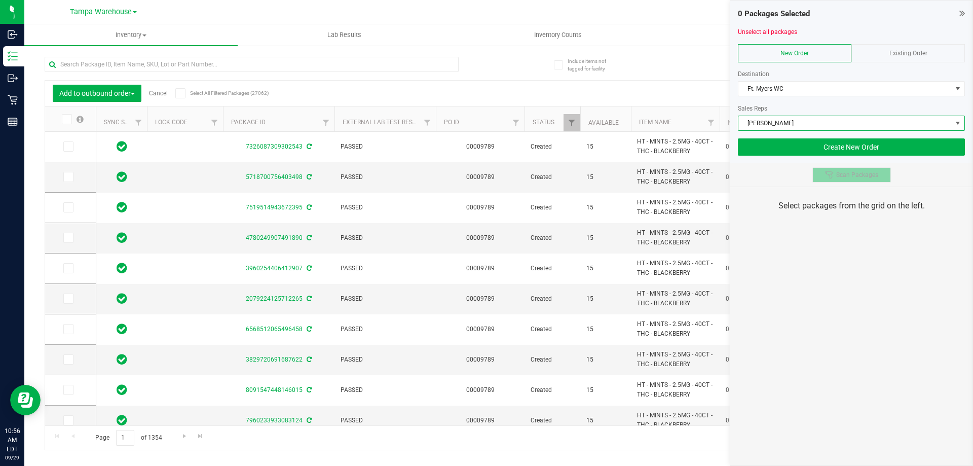
click at [847, 168] on button "Scan Packages" at bounding box center [852, 174] width 79 height 15
click at [849, 269] on div "0 Packages Selected Unselect all packages New Order Existing Order Destination …" at bounding box center [851, 233] width 243 height 466
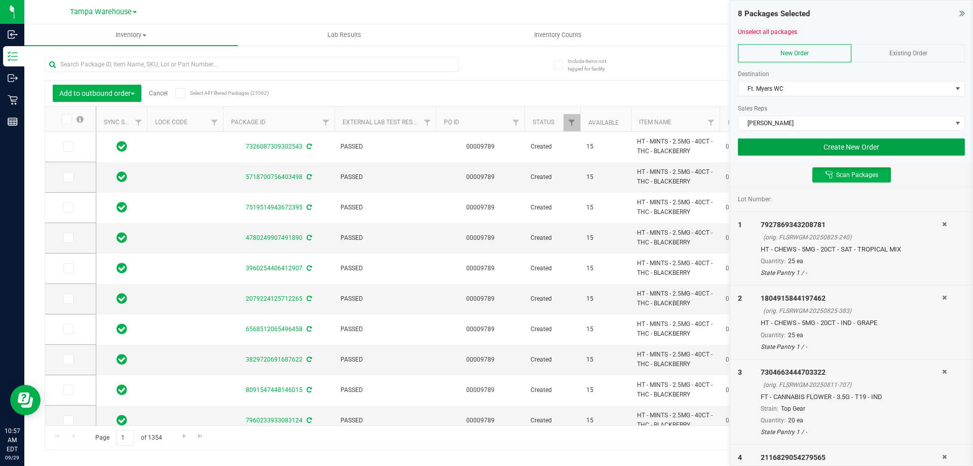
click at [785, 154] on button "Create New Order" at bounding box center [851, 146] width 227 height 17
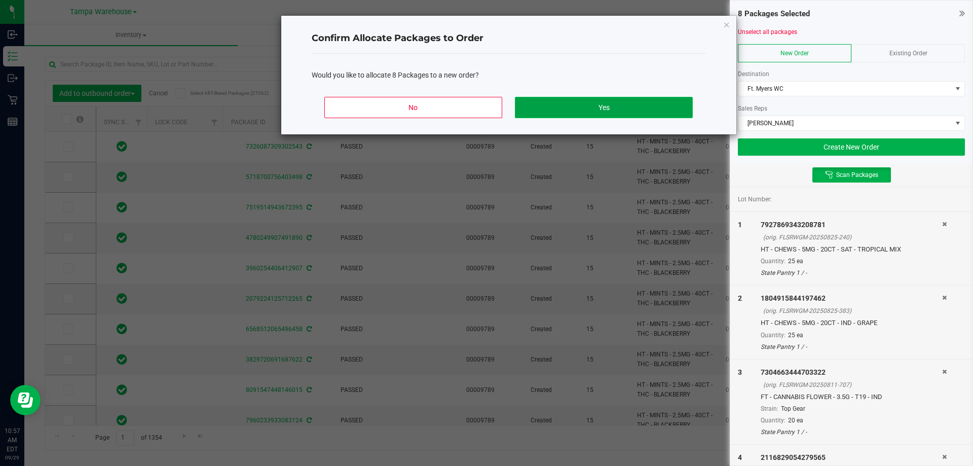
click at [650, 109] on button "Yes" at bounding box center [603, 107] width 177 height 21
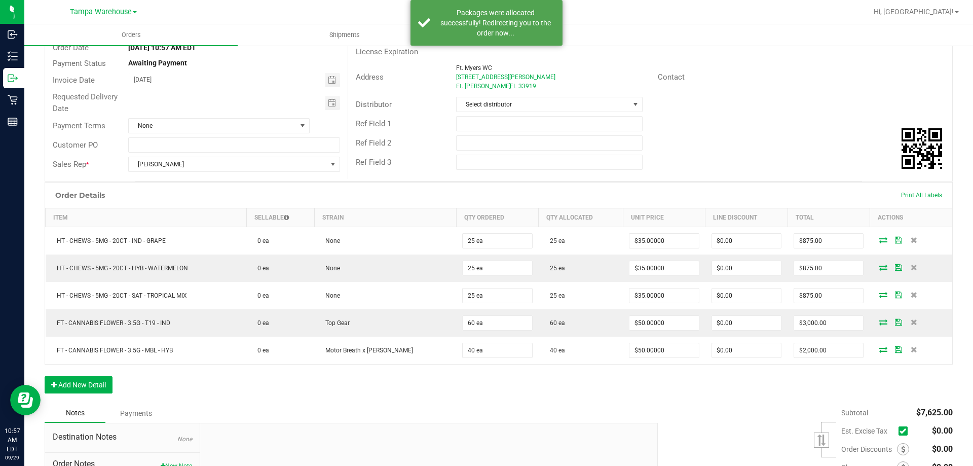
scroll to position [101, 0]
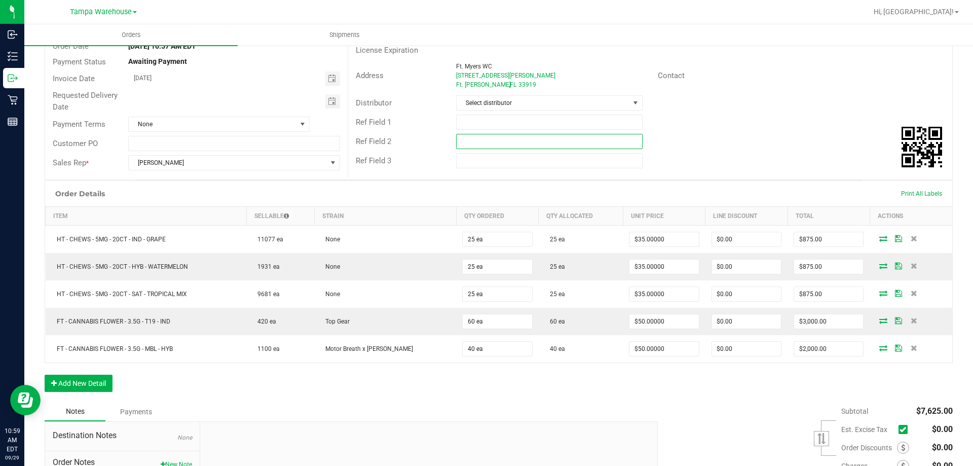
click at [498, 139] on input "text" at bounding box center [549, 141] width 186 height 15
paste input "cannabis"
type input "cannabis"
click at [499, 126] on input "text" at bounding box center [549, 122] width 186 height 15
type input "f"
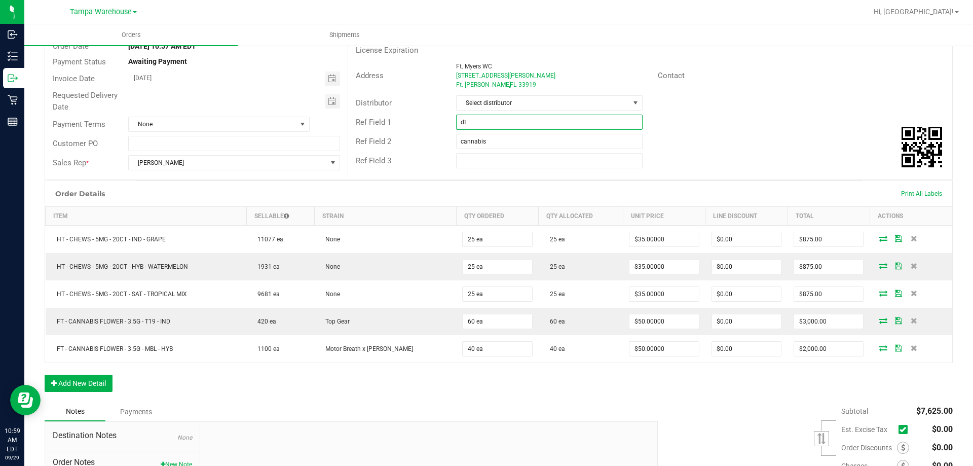
type input "d"
type input "ftm wc"
click at [507, 101] on span "Select distributor" at bounding box center [543, 103] width 172 height 14
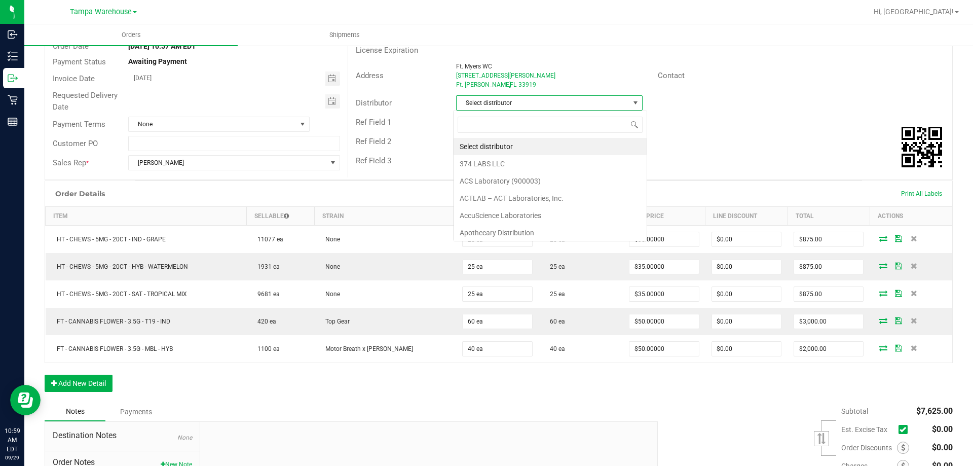
scroll to position [15, 185]
type input "tam"
click at [497, 158] on li "Tampa Warehouse" at bounding box center [546, 163] width 184 height 17
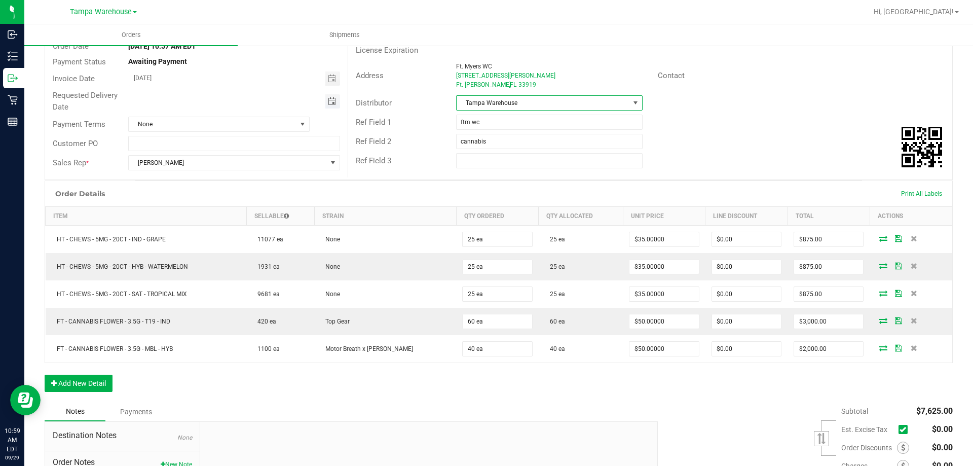
click at [333, 103] on span "Toggle calendar" at bounding box center [332, 101] width 8 height 8
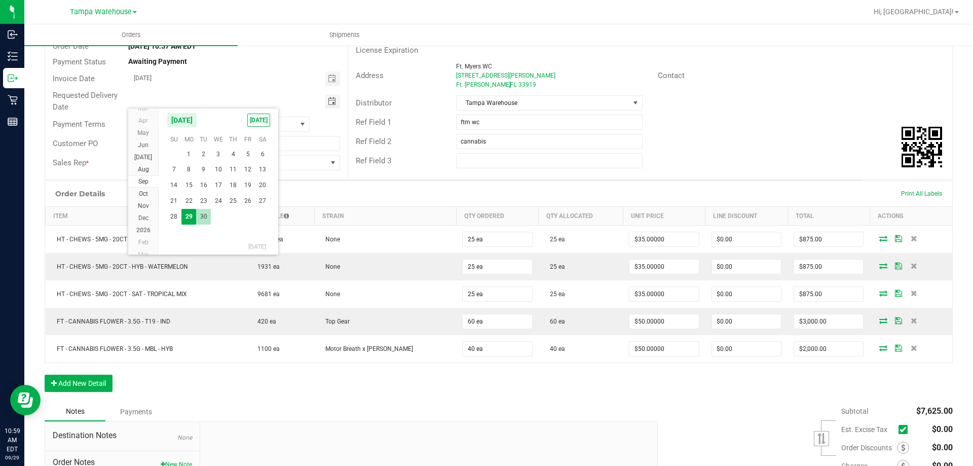
click at [205, 221] on span "30" at bounding box center [203, 217] width 15 height 16
type input "09/30/2025"
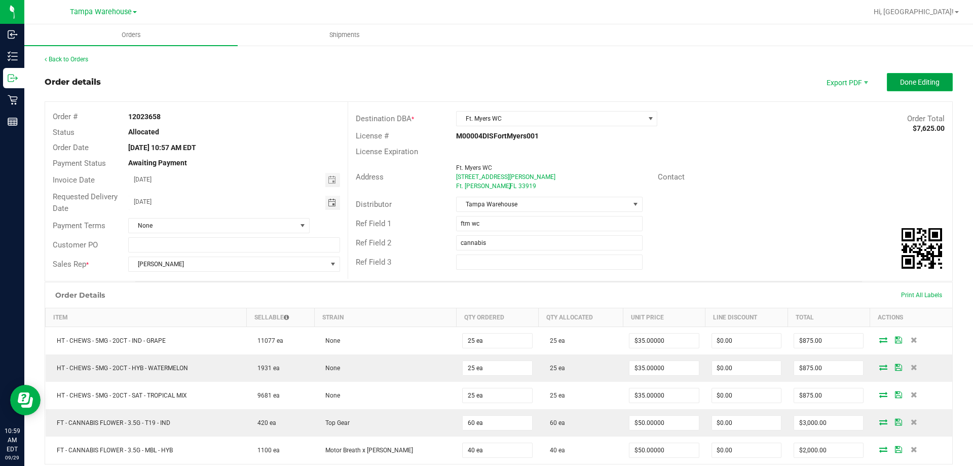
click at [927, 83] on span "Done Editing" at bounding box center [920, 82] width 40 height 8
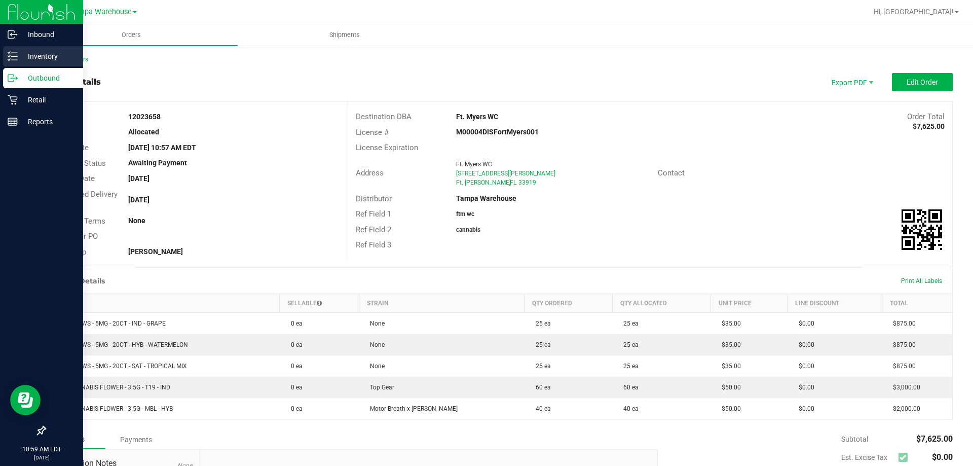
click at [19, 58] on p "Inventory" at bounding box center [48, 56] width 61 height 12
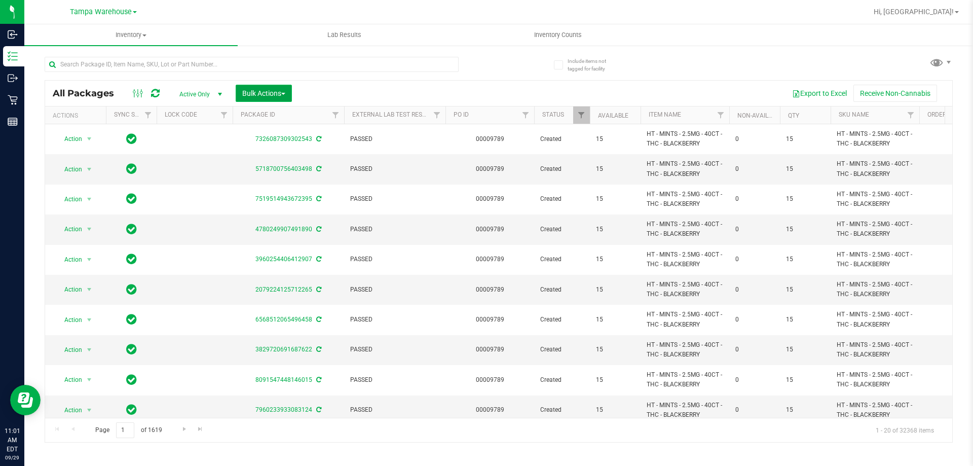
click at [274, 96] on span "Bulk Actions" at bounding box center [263, 93] width 43 height 8
click at [274, 119] on span "Add to outbound order" at bounding box center [276, 116] width 69 height 8
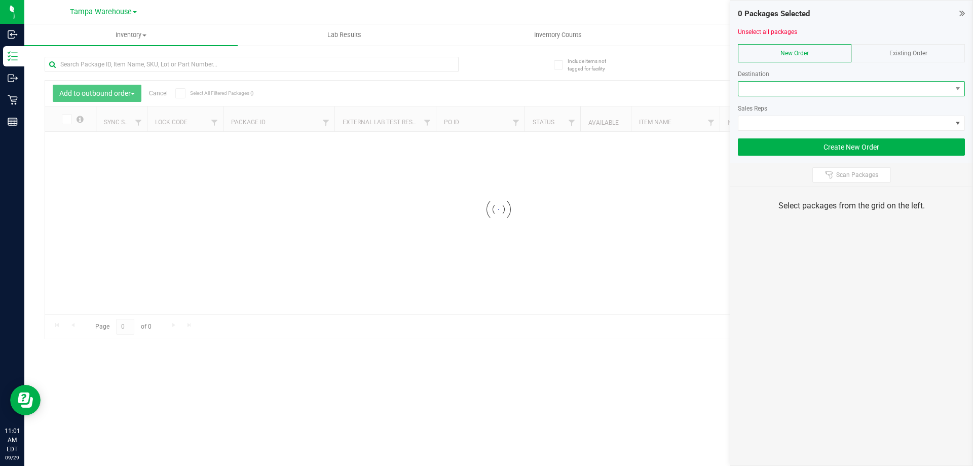
click at [871, 89] on span at bounding box center [845, 89] width 213 height 14
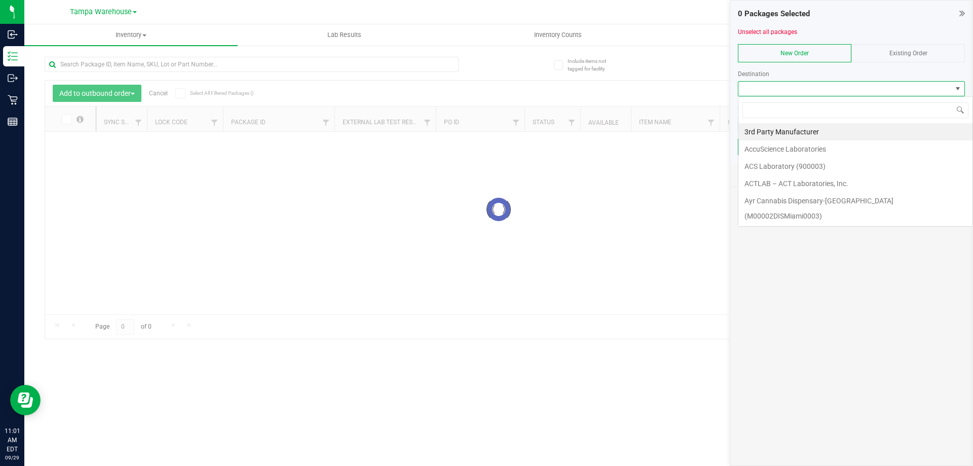
scroll to position [15, 227]
type input "brad"
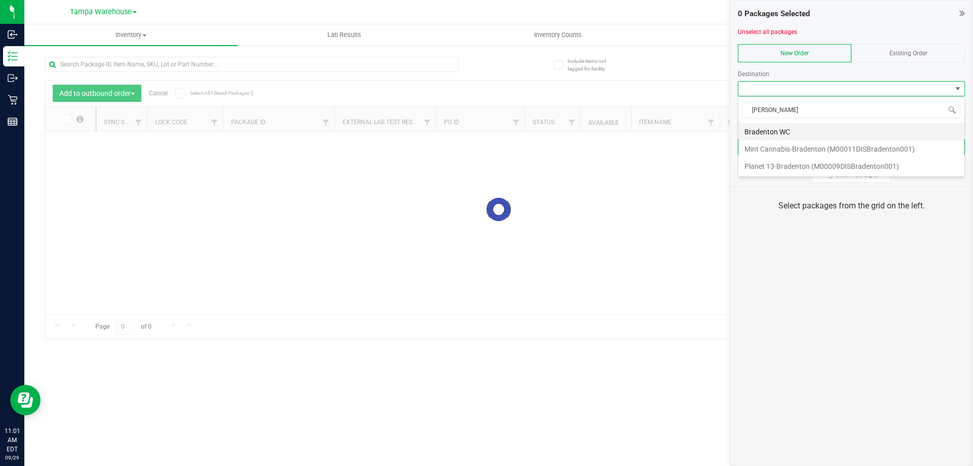
click at [802, 130] on li "Bradenton WC" at bounding box center [852, 131] width 226 height 17
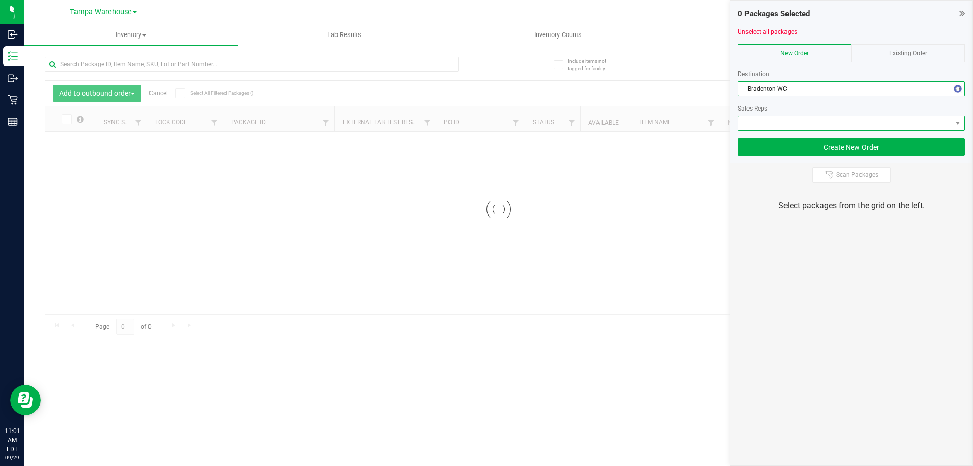
click at [803, 124] on span at bounding box center [845, 123] width 213 height 14
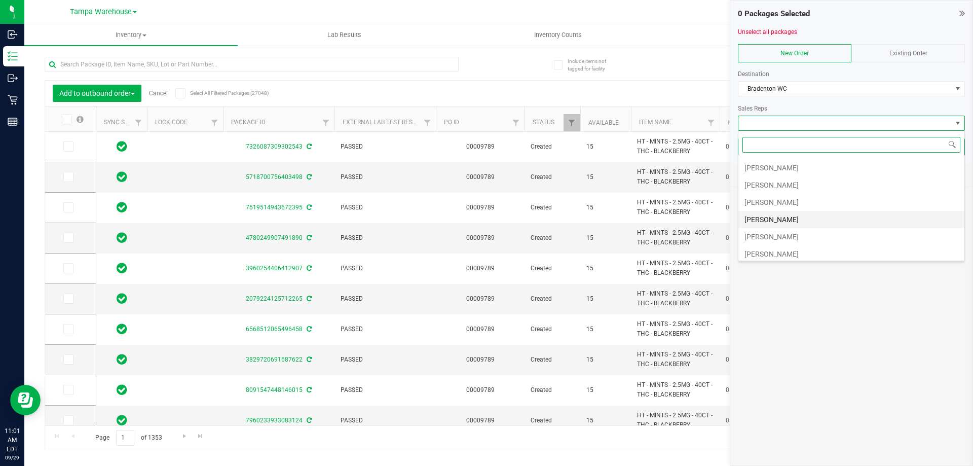
click at [793, 223] on li "[PERSON_NAME]" at bounding box center [852, 219] width 226 height 17
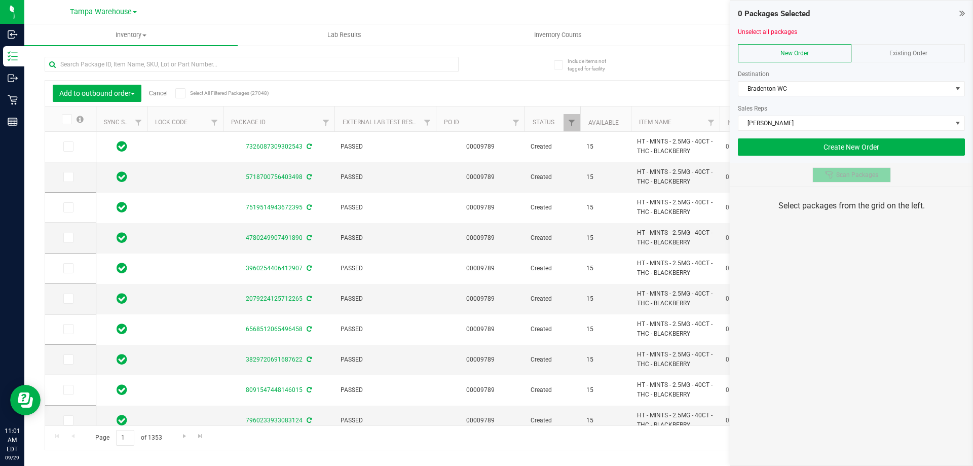
click at [841, 176] on span "Scan Packages" at bounding box center [857, 175] width 42 height 8
click at [848, 294] on div "0 Packages Selected Unselect all packages New Order Existing Order Destination …" at bounding box center [851, 233] width 243 height 466
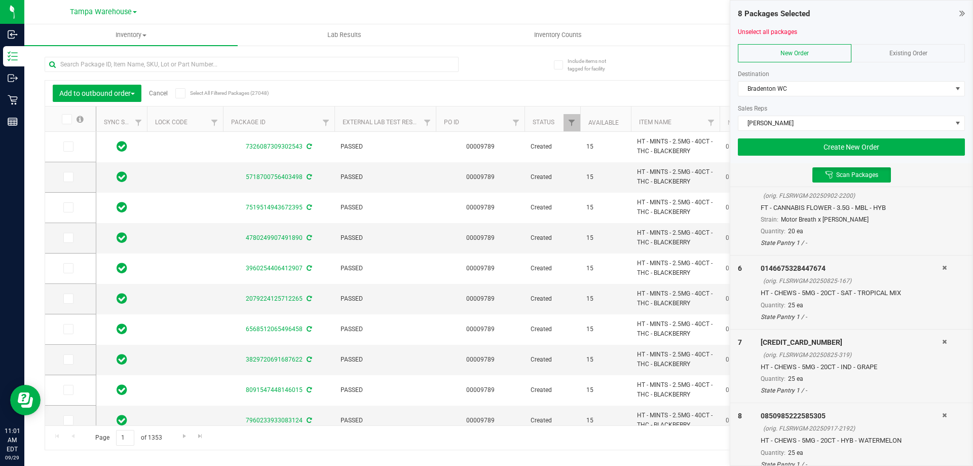
scroll to position [394, 0]
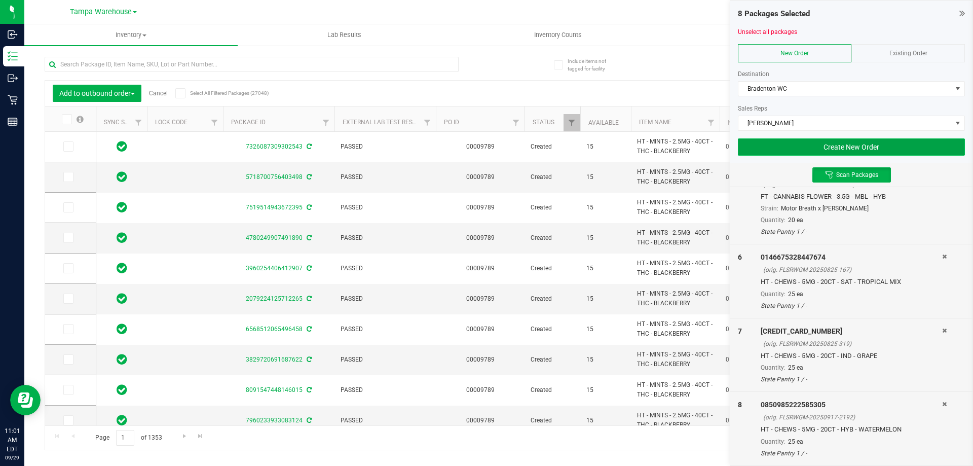
click at [892, 152] on button "Create New Order" at bounding box center [851, 146] width 227 height 17
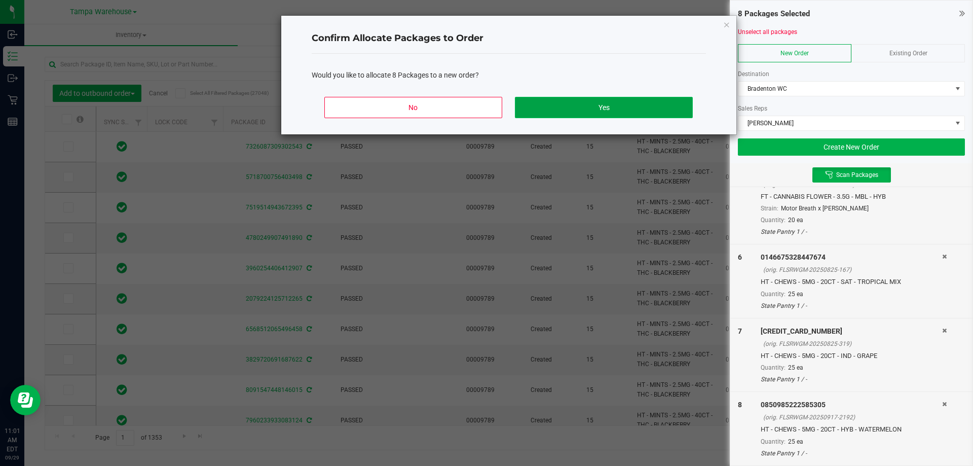
click at [657, 107] on button "Yes" at bounding box center [603, 107] width 177 height 21
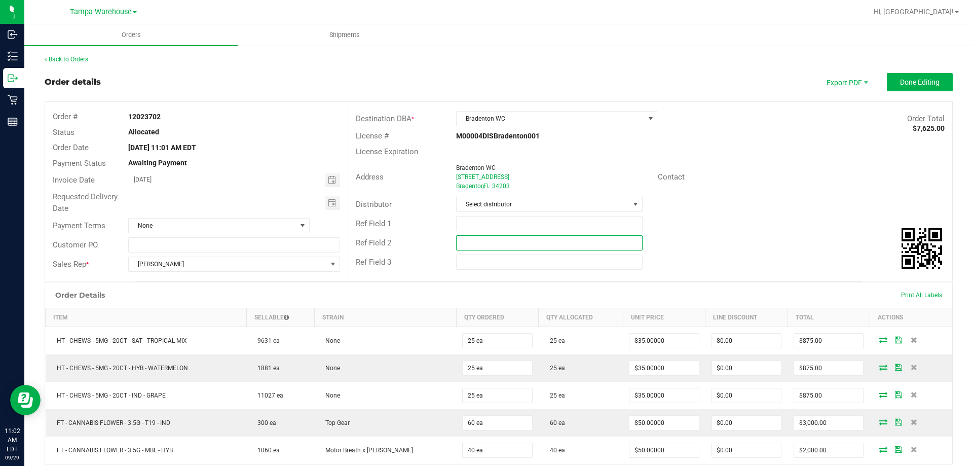
click at [572, 249] on input "text" at bounding box center [549, 242] width 186 height 15
paste input "cannabis"
type input "cannabis"
click at [550, 222] on input "text" at bounding box center [549, 223] width 186 height 15
type input "BRAD WC"
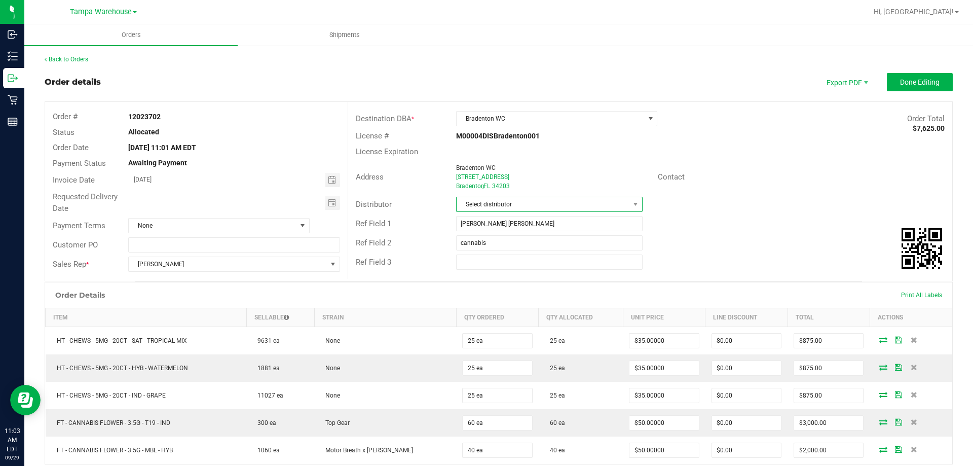
click at [552, 206] on span "Select distributor" at bounding box center [543, 204] width 172 height 14
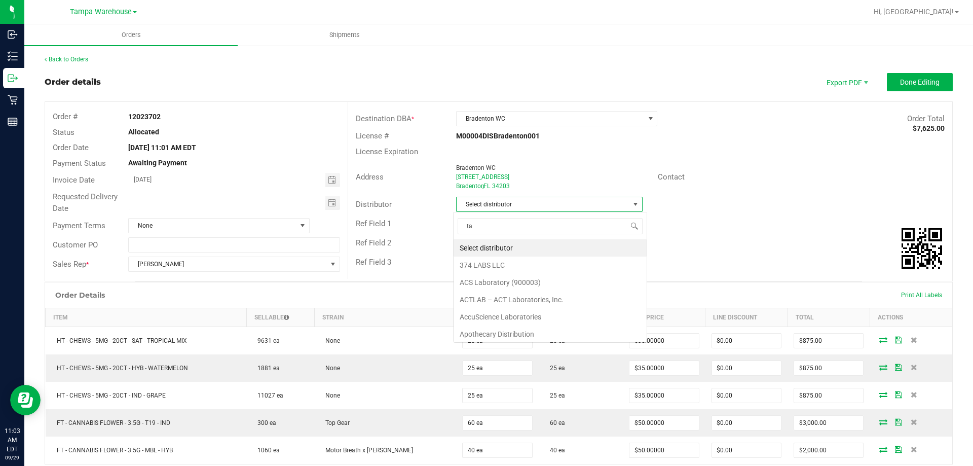
scroll to position [15, 185]
type input "tam"
click at [495, 267] on li "Tampa Warehouse" at bounding box center [546, 265] width 184 height 17
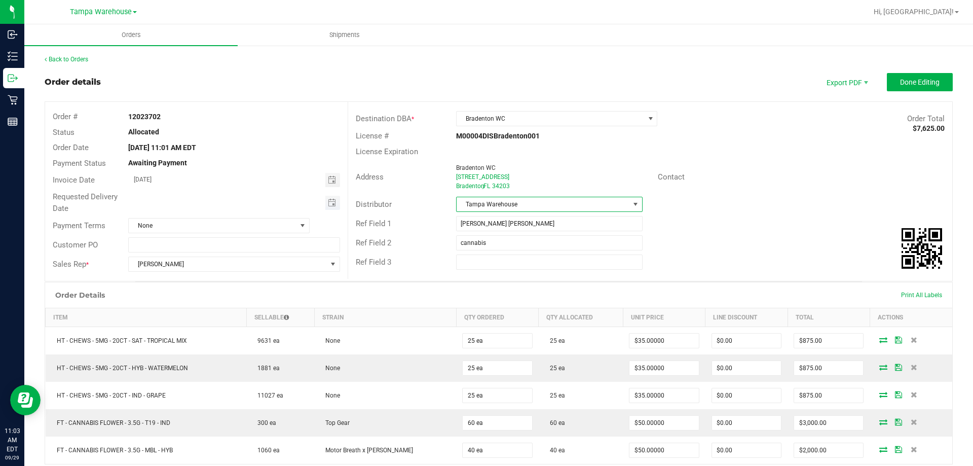
click at [335, 205] on span "Toggle calendar" at bounding box center [332, 203] width 15 height 14
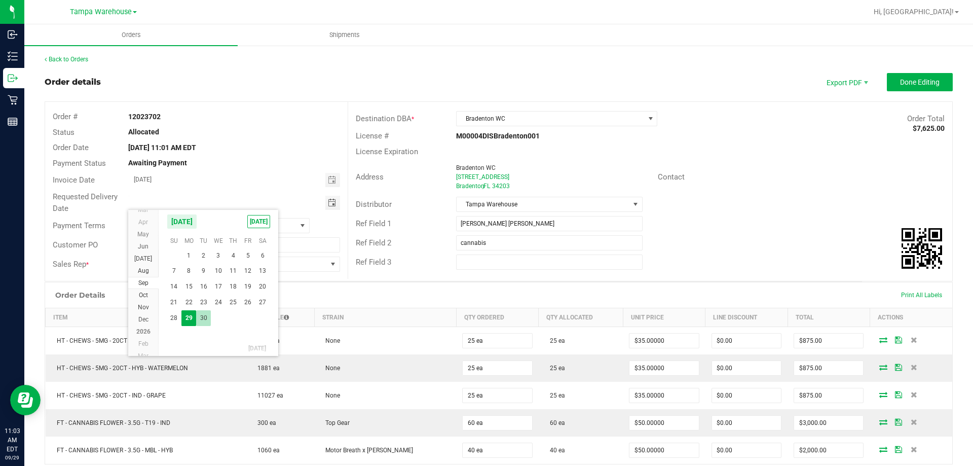
click at [205, 316] on span "30" at bounding box center [203, 318] width 15 height 16
type input "09/30/2025"
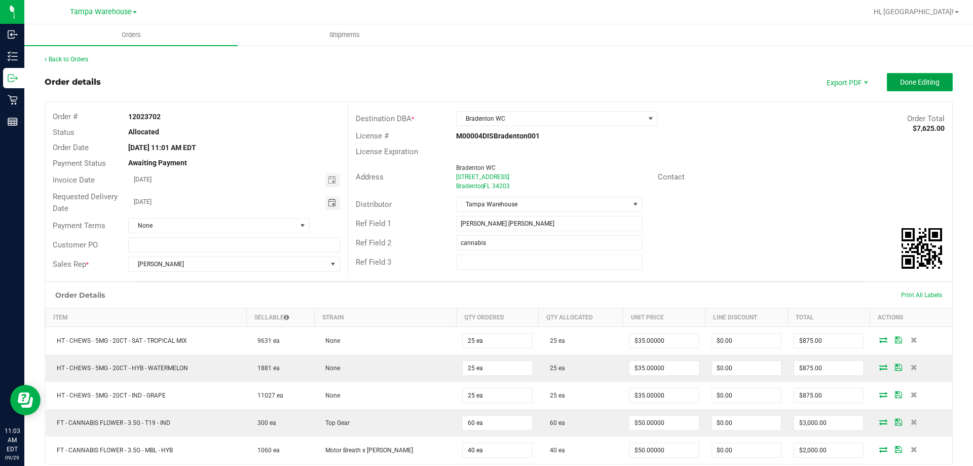
click at [933, 82] on button "Done Editing" at bounding box center [920, 82] width 66 height 18
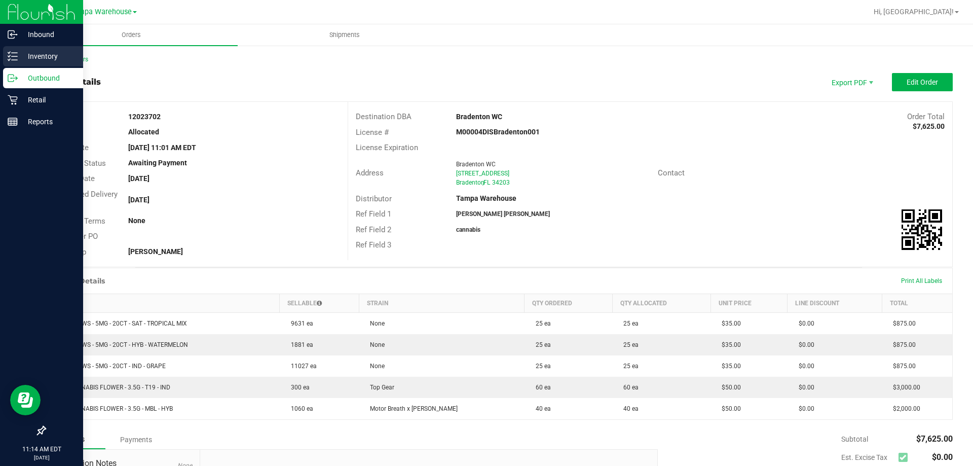
click at [20, 56] on p "Inventory" at bounding box center [48, 56] width 61 height 12
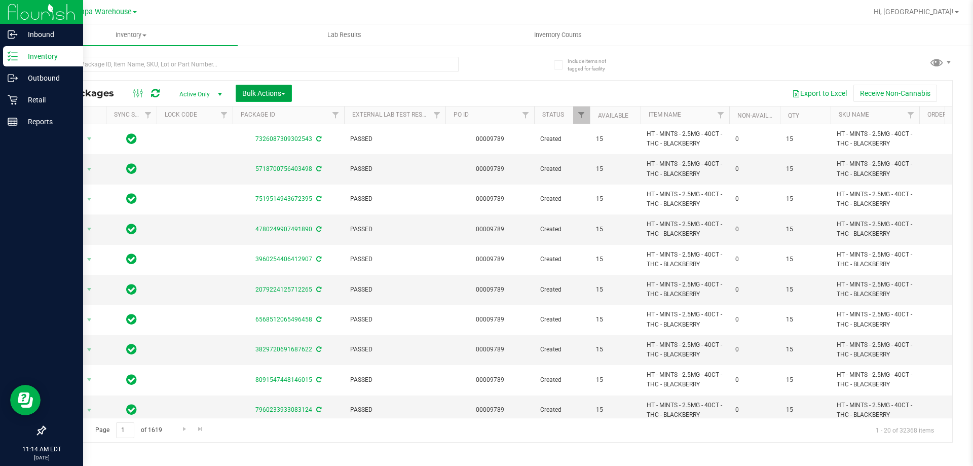
click at [284, 99] on button "Bulk Actions" at bounding box center [264, 93] width 56 height 17
click at [277, 118] on span "Add to outbound order" at bounding box center [276, 116] width 69 height 8
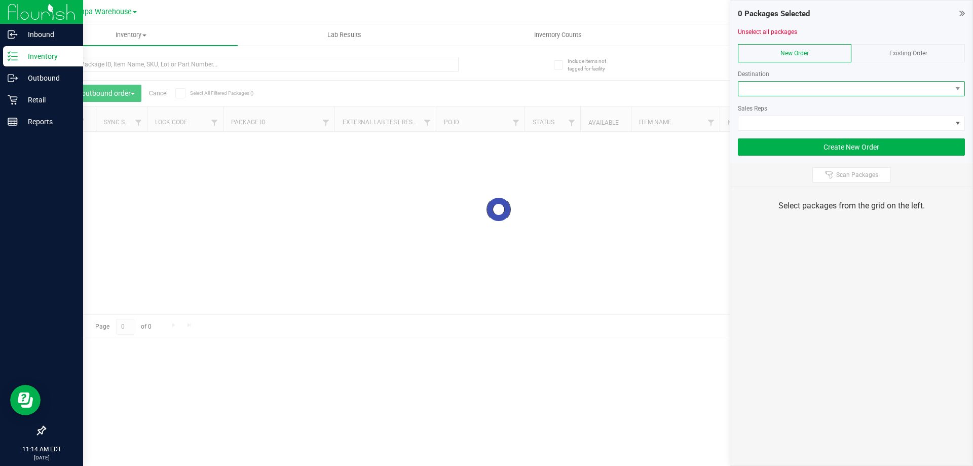
click at [924, 82] on span at bounding box center [845, 89] width 213 height 14
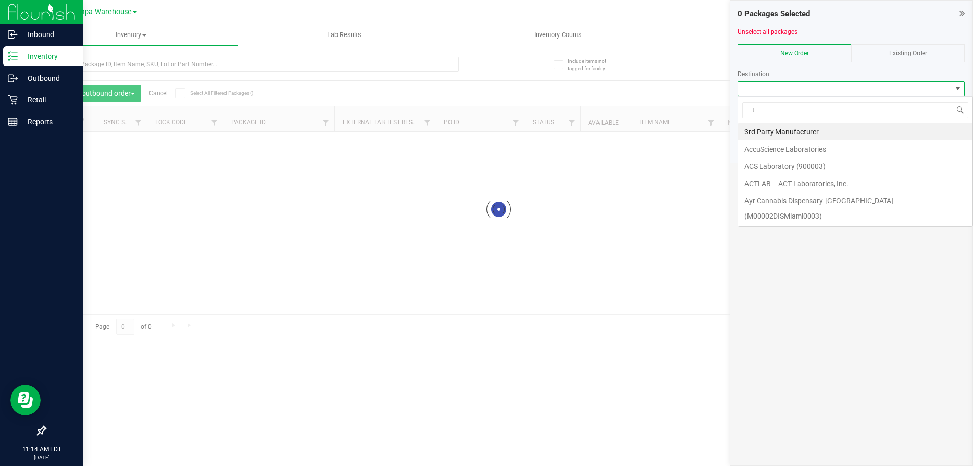
scroll to position [15, 227]
type input "tal"
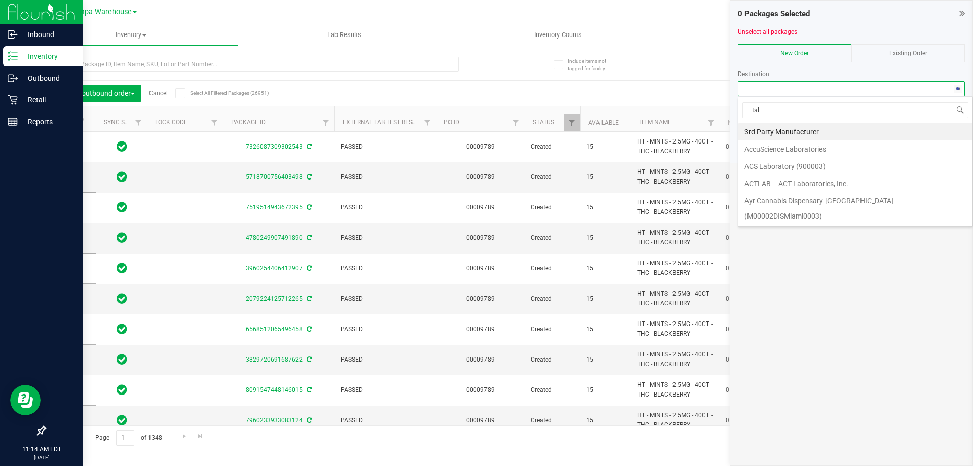
type input "[DATE]"
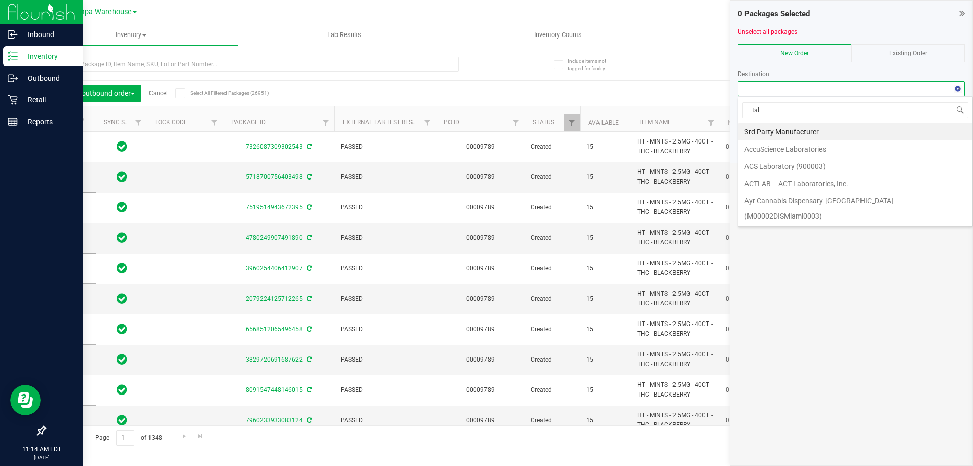
type input "[DATE]"
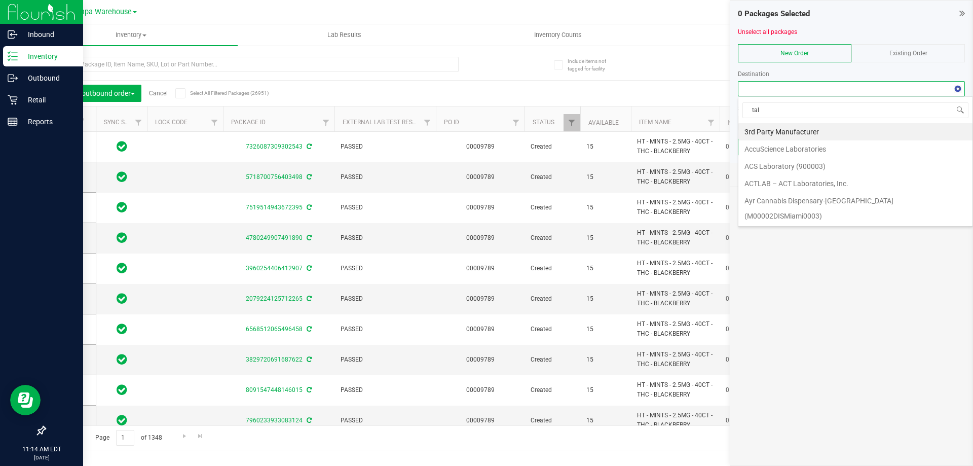
type input "[DATE]"
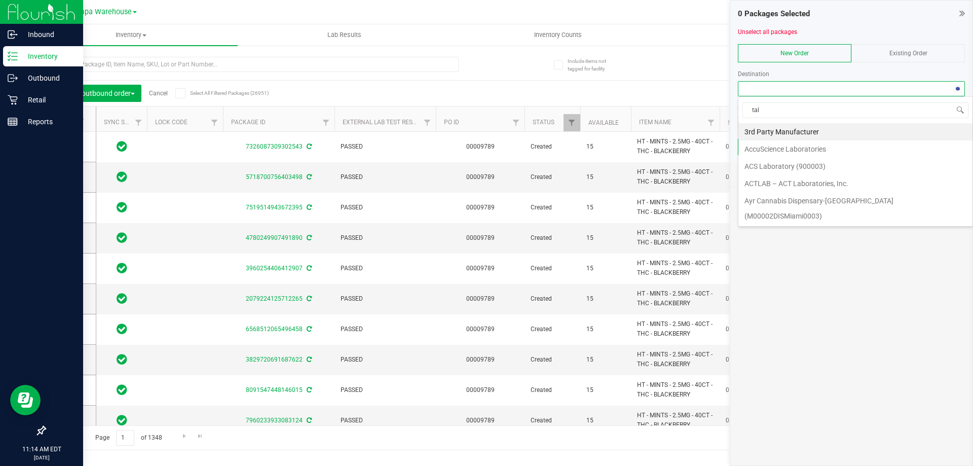
type input "[DATE]"
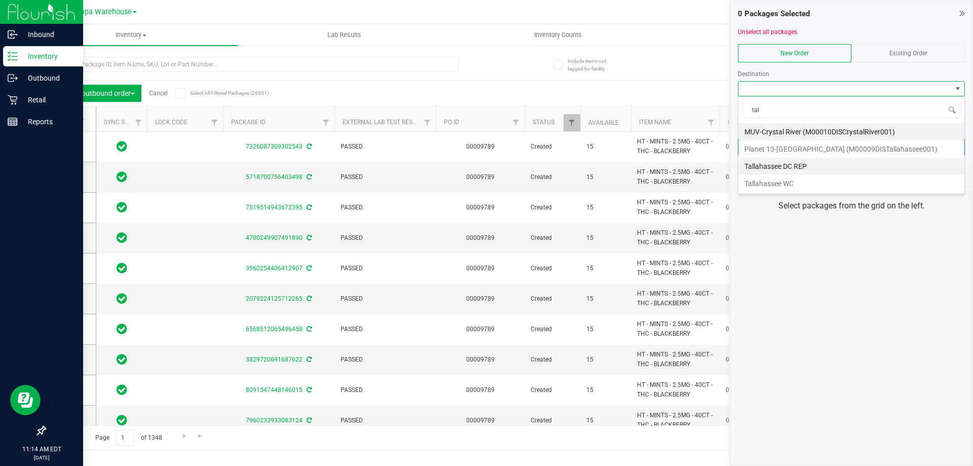
click at [800, 165] on li "Tallahassee DC REP" at bounding box center [852, 166] width 226 height 17
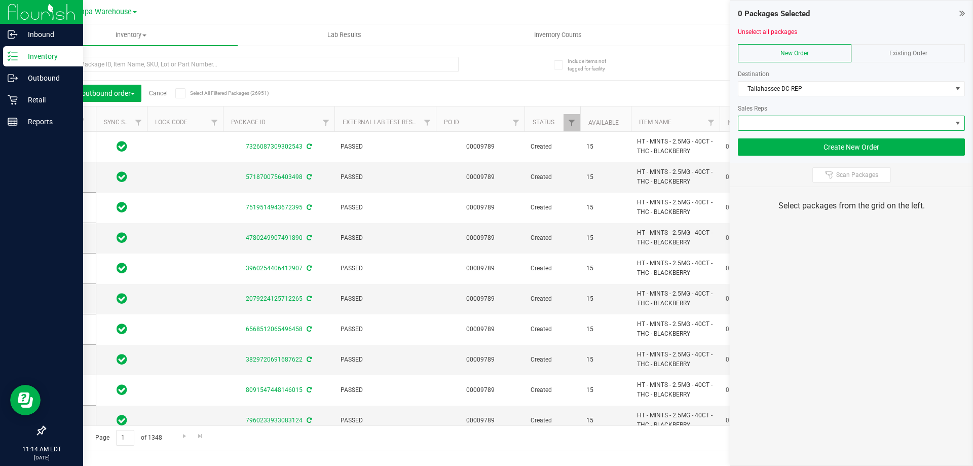
click at [816, 121] on span at bounding box center [845, 123] width 213 height 14
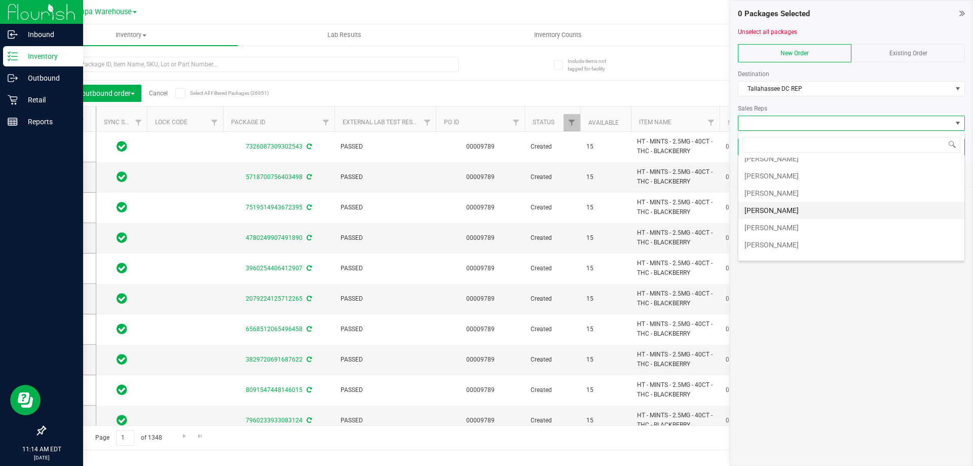
scroll to position [51, 0]
click at [797, 212] on li "[PERSON_NAME]" at bounding box center [852, 218] width 226 height 17
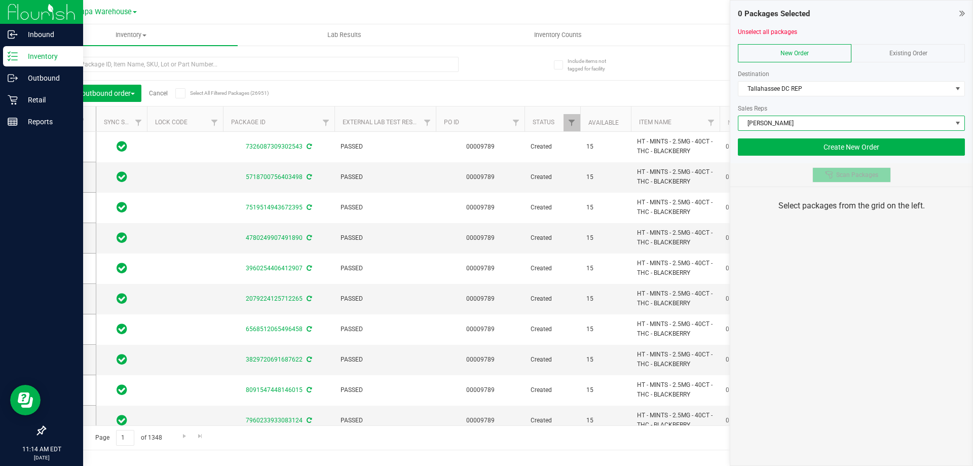
click at [857, 175] on span "Scan Packages" at bounding box center [857, 175] width 42 height 8
click at [883, 285] on div "0 Packages Selected Unselect all packages New Order Existing Order Destination …" at bounding box center [851, 233] width 243 height 466
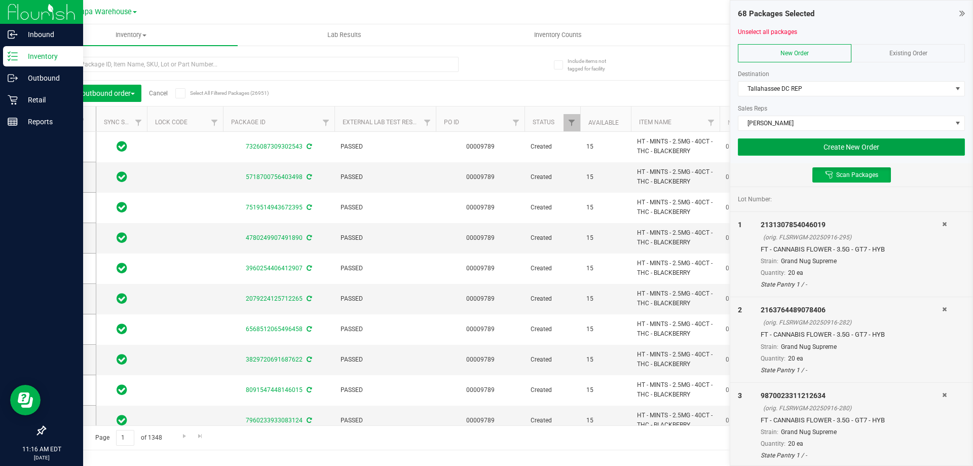
click at [892, 147] on button "Create New Order" at bounding box center [851, 146] width 227 height 17
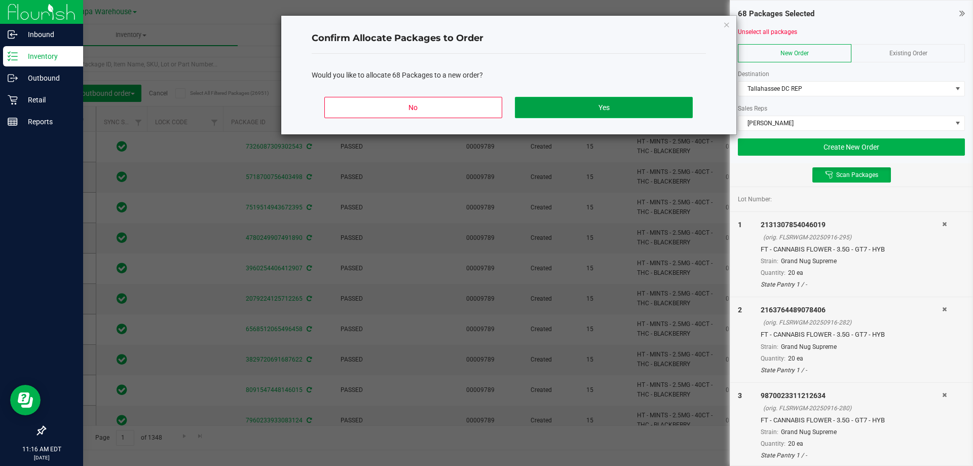
click at [670, 110] on button "Yes" at bounding box center [603, 107] width 177 height 21
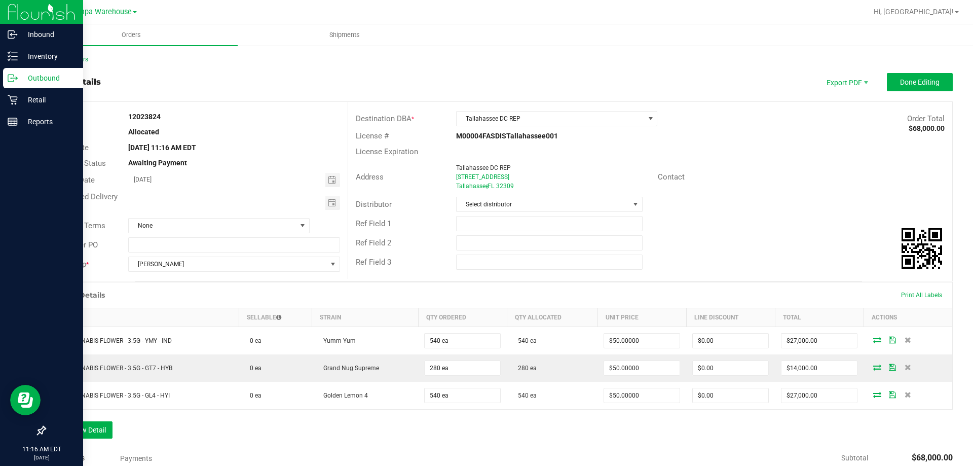
click at [542, 3] on div at bounding box center [524, 12] width 686 height 20
click at [521, 203] on span "Select distributor" at bounding box center [543, 204] width 172 height 14
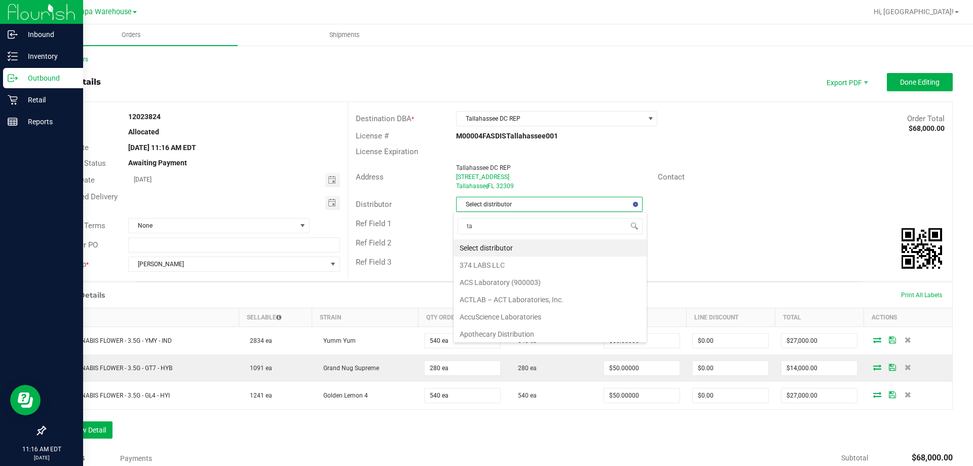
type input "tam"
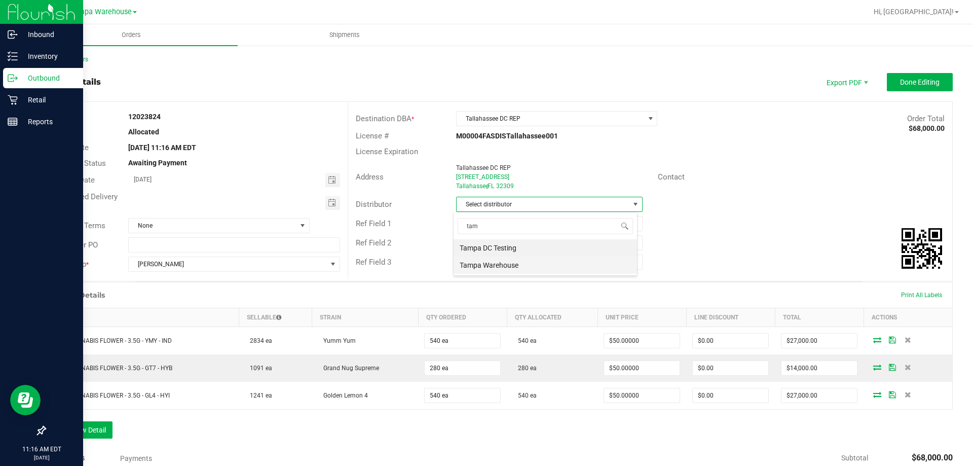
click at [488, 262] on li "Tampa Warehouse" at bounding box center [546, 265] width 184 height 17
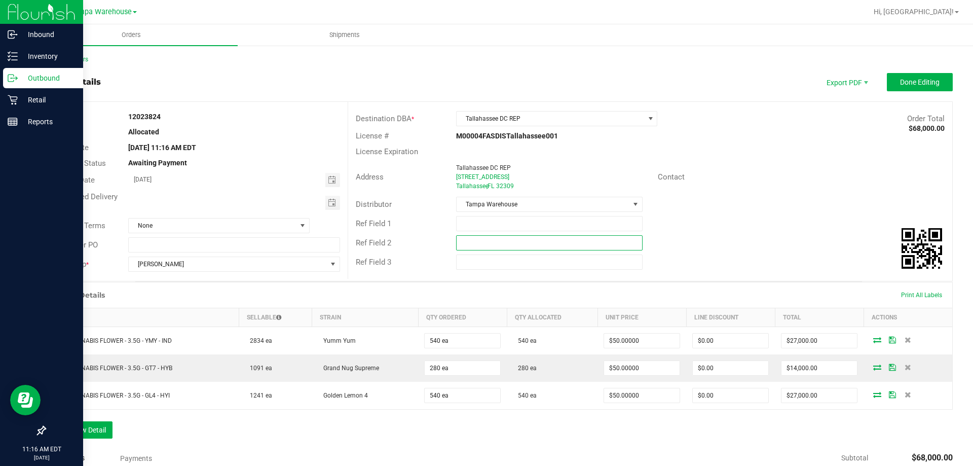
click at [489, 244] on input "text" at bounding box center [549, 242] width 186 height 15
paste input "cannabis"
type input "cannabis"
click at [489, 232] on div "Ref Field 1" at bounding box center [650, 223] width 604 height 19
click at [491, 227] on input "text" at bounding box center [549, 223] width 186 height 15
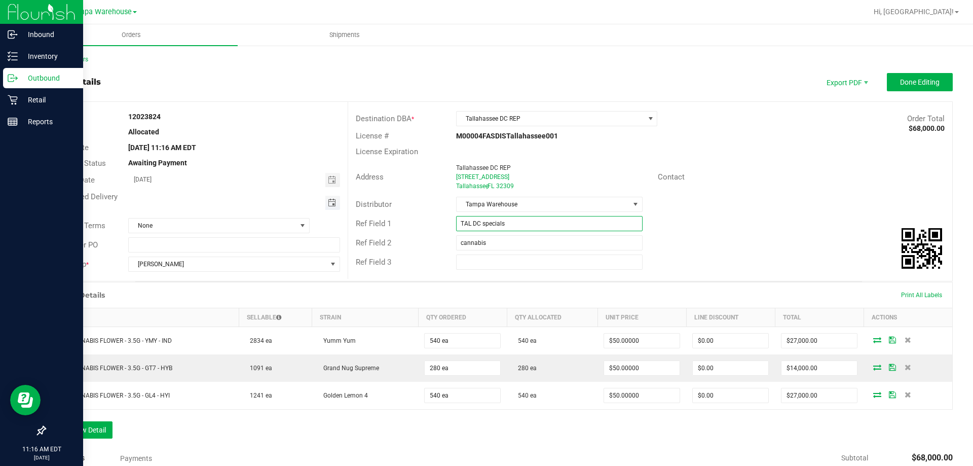
click at [328, 203] on span "Toggle calendar" at bounding box center [332, 203] width 8 height 8
type input "TAL DC specials"
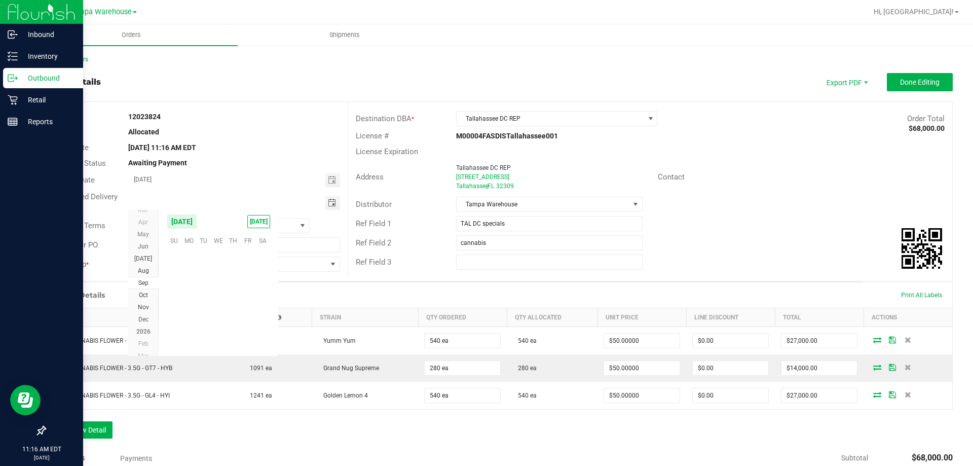
scroll to position [164403, 0]
drag, startPoint x: 201, startPoint y: 313, endPoint x: 251, endPoint y: 313, distance: 50.2
click at [201, 313] on span "30" at bounding box center [203, 318] width 15 height 16
type input "09/30/2025"
click at [923, 84] on span "Done Editing" at bounding box center [920, 82] width 40 height 8
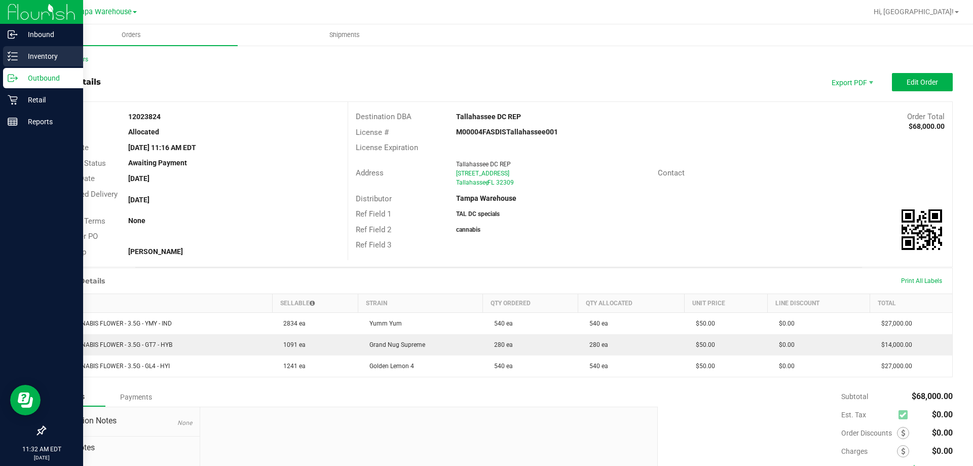
click at [29, 58] on p "Inventory" at bounding box center [48, 56] width 61 height 12
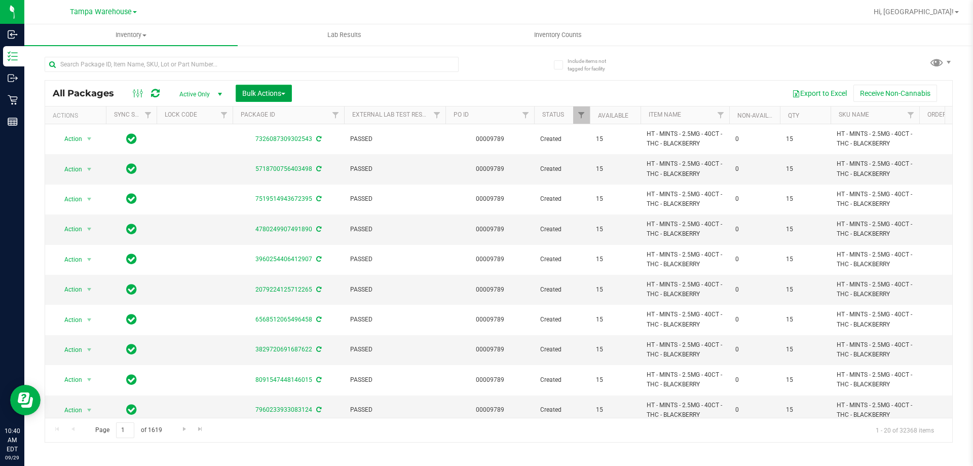
click at [273, 90] on span "Bulk Actions" at bounding box center [263, 93] width 43 height 8
click at [287, 121] on div "Add to outbound order" at bounding box center [283, 117] width 83 height 16
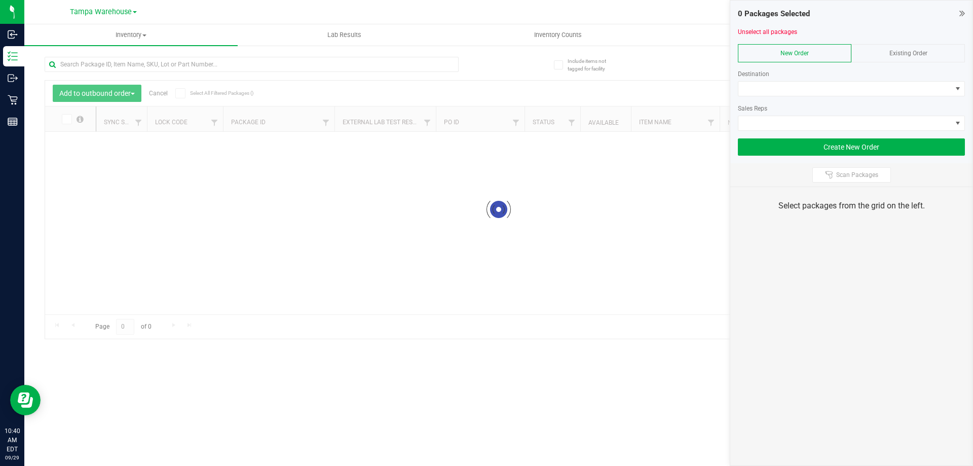
click at [908, 53] on span "Existing Order" at bounding box center [909, 53] width 38 height 7
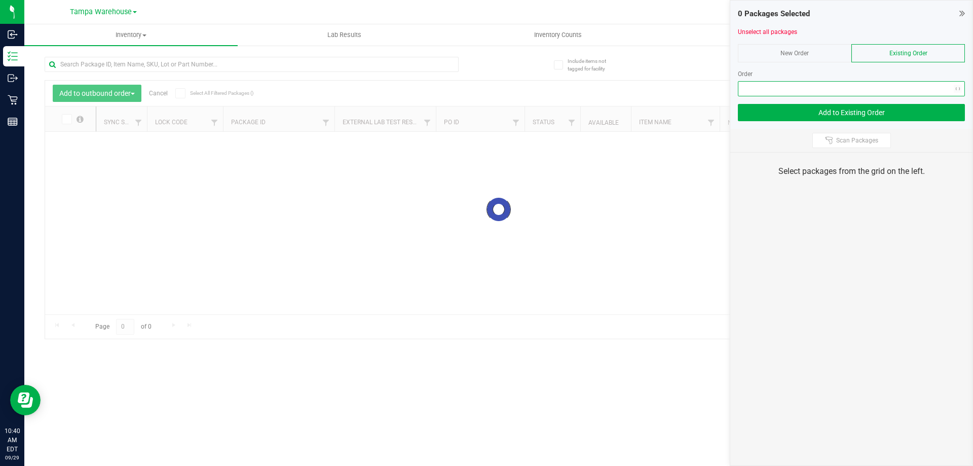
click at [861, 90] on span "NO DATA FOUND" at bounding box center [845, 89] width 213 height 14
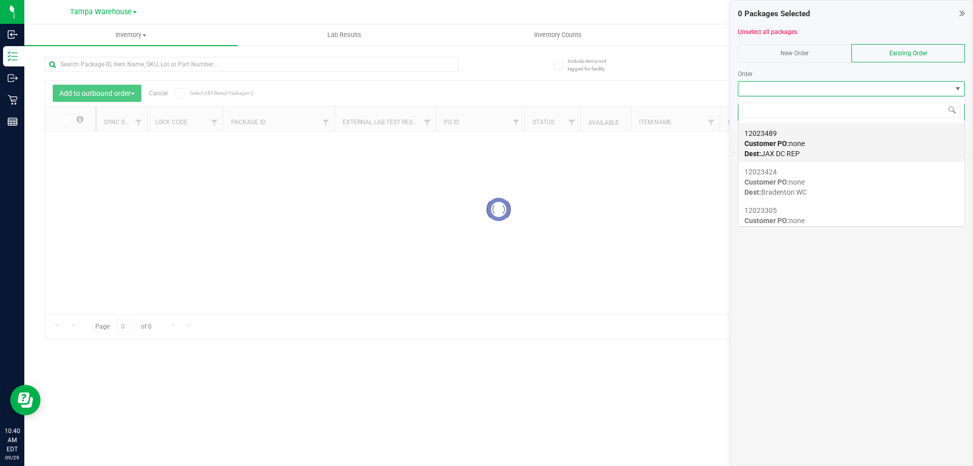
scroll to position [15, 227]
click at [804, 142] on span "Customer PO: none" at bounding box center [775, 143] width 60 height 8
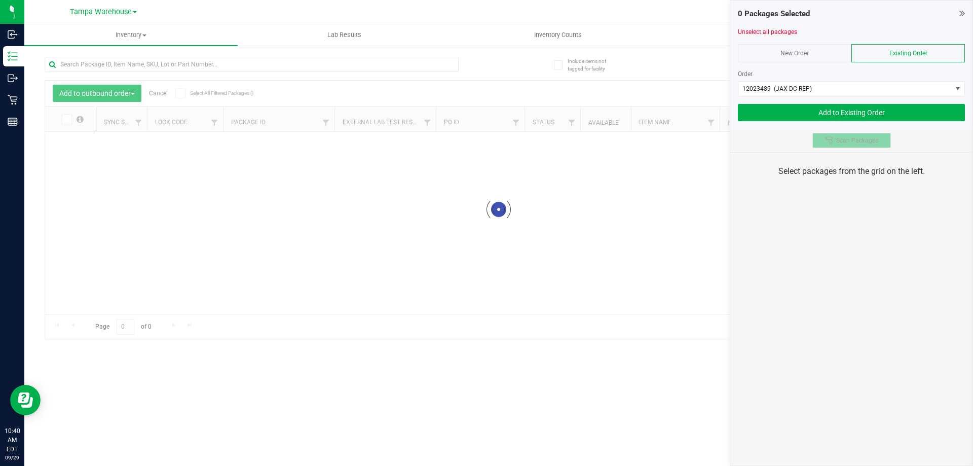
click at [837, 148] on button "Scan Packages" at bounding box center [852, 140] width 79 height 15
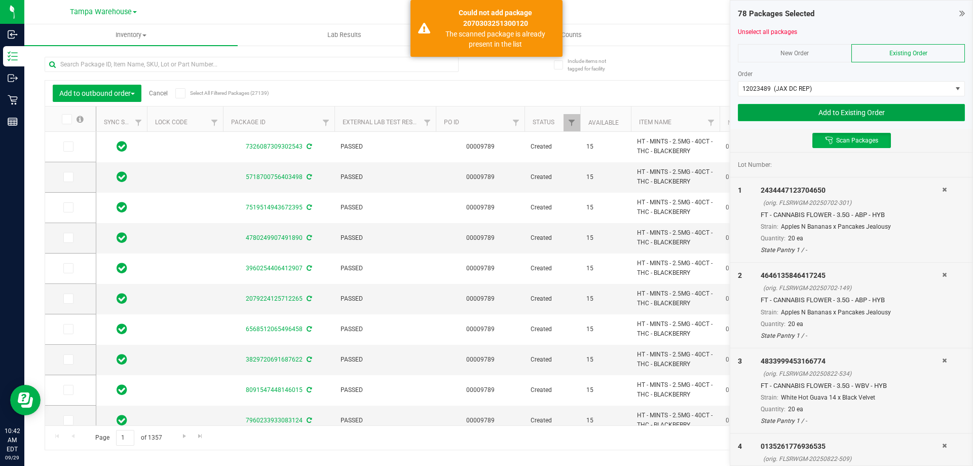
click at [783, 115] on button "Add to Existing Order" at bounding box center [851, 112] width 227 height 17
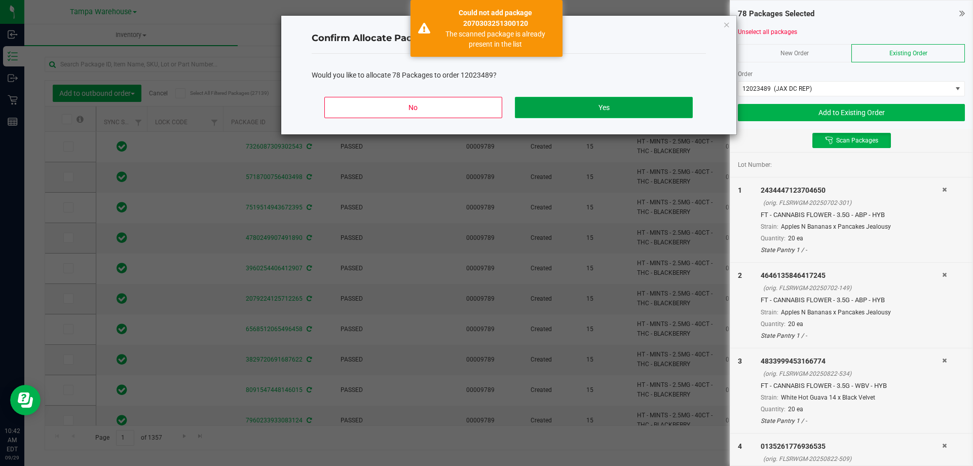
click at [640, 103] on button "Yes" at bounding box center [603, 107] width 177 height 21
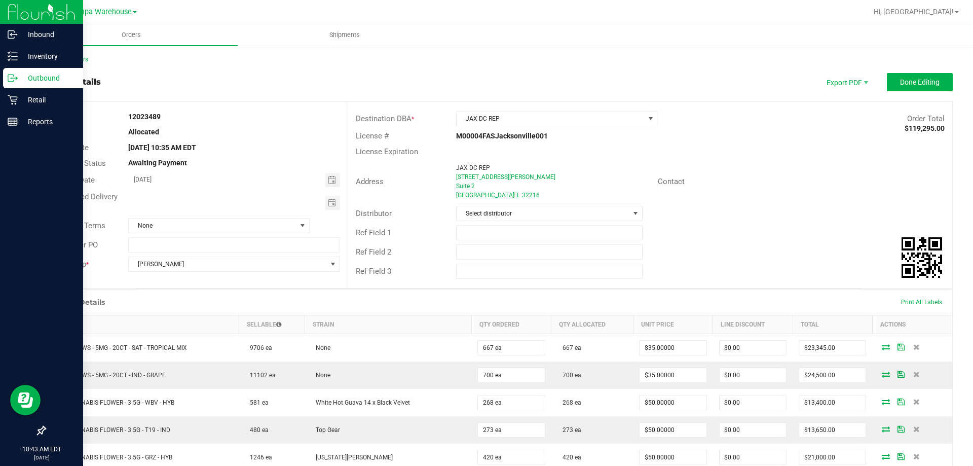
click at [36, 78] on p "Outbound" at bounding box center [48, 78] width 61 height 12
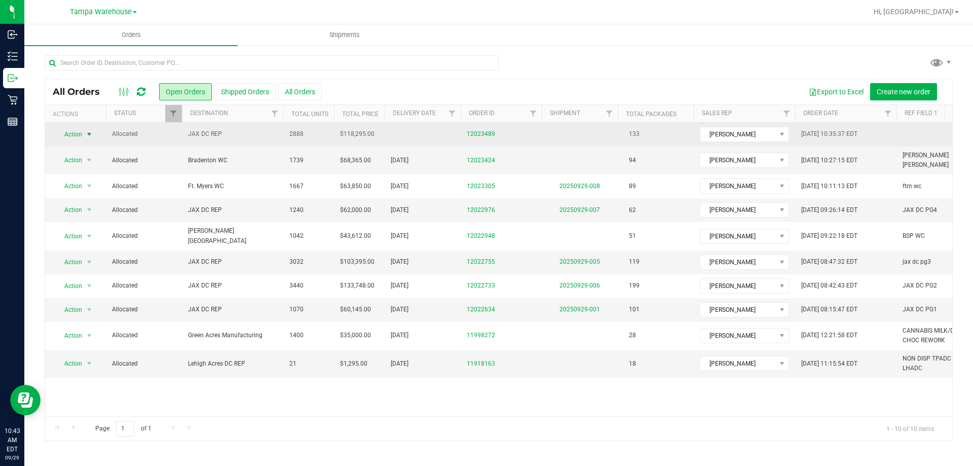
click at [74, 132] on span "Action" at bounding box center [68, 134] width 27 height 14
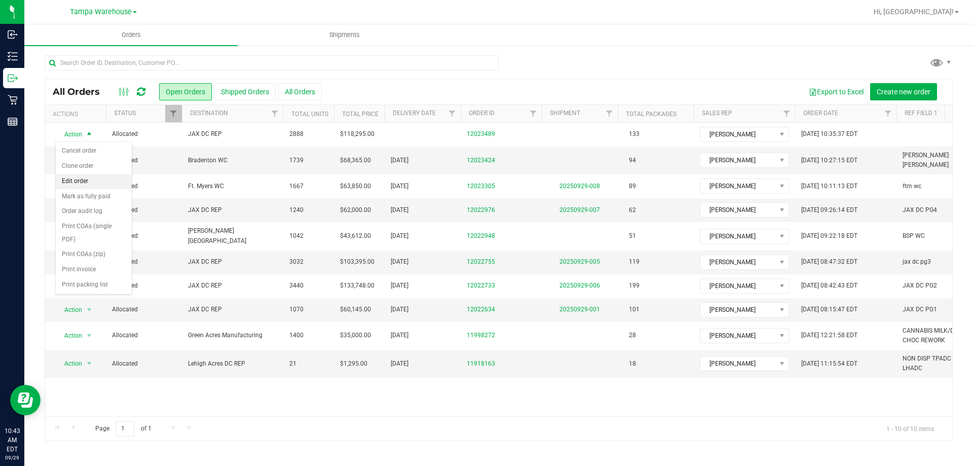
click at [85, 183] on li "Edit order" at bounding box center [94, 181] width 76 height 15
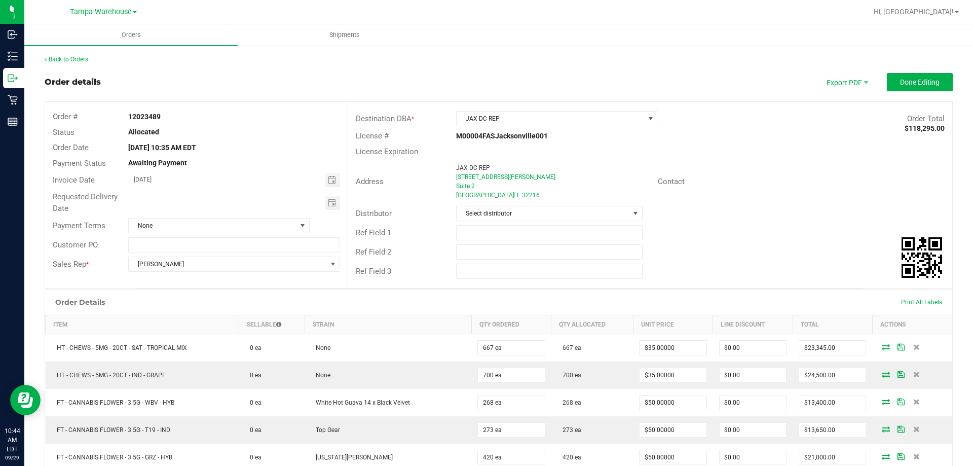
click at [471, 244] on div "Ref Field 2" at bounding box center [650, 251] width 604 height 19
click at [471, 246] on input "text" at bounding box center [549, 251] width 186 height 15
paste input "cannabis"
type input "cannabis"
click at [475, 236] on input "text" at bounding box center [549, 232] width 186 height 15
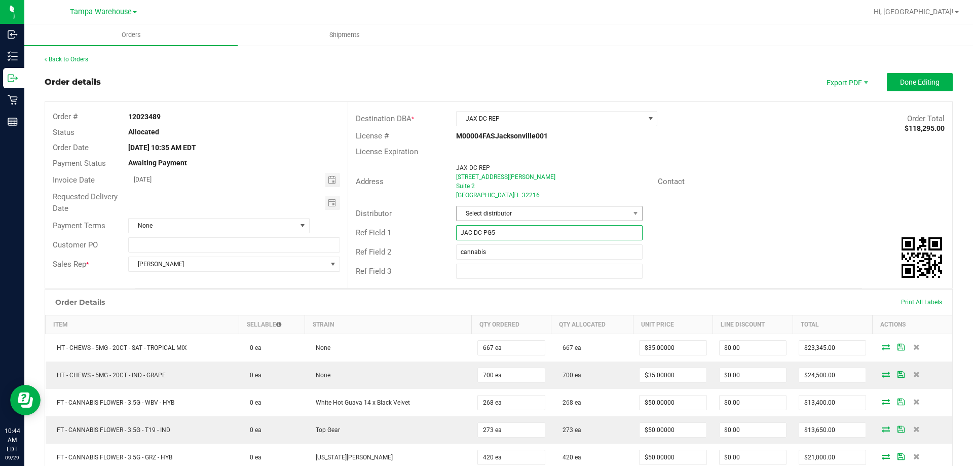
type input "JAC DC PG5"
click at [488, 214] on span "Select distributor" at bounding box center [543, 213] width 172 height 14
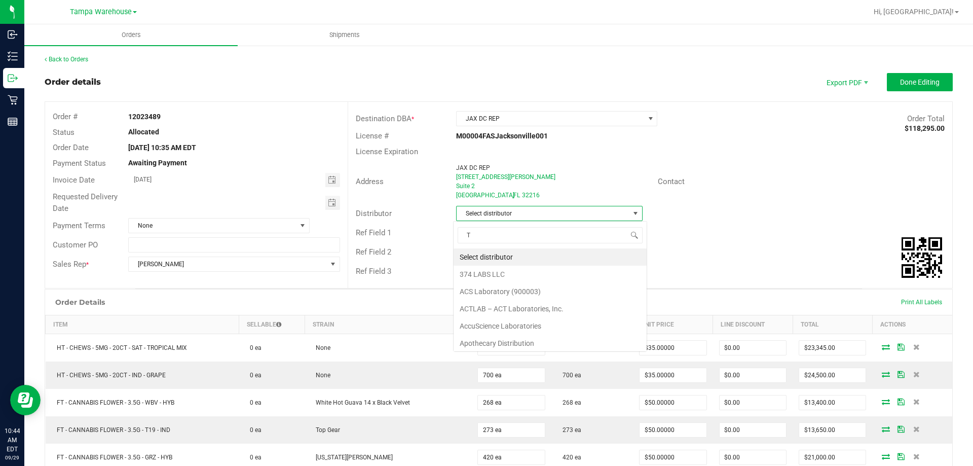
scroll to position [15, 185]
type input "TAM"
click at [488, 274] on li "Tampa Warehouse" at bounding box center [546, 274] width 184 height 17
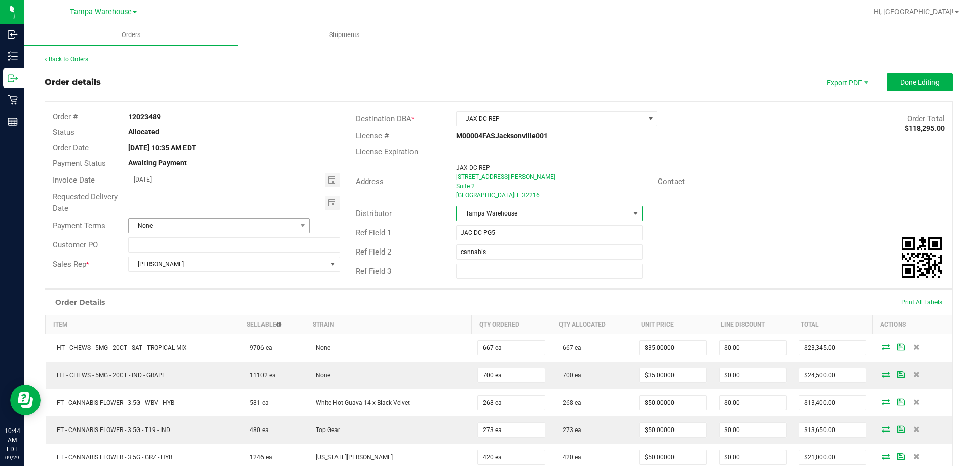
click at [332, 206] on span "Toggle calendar" at bounding box center [332, 203] width 8 height 8
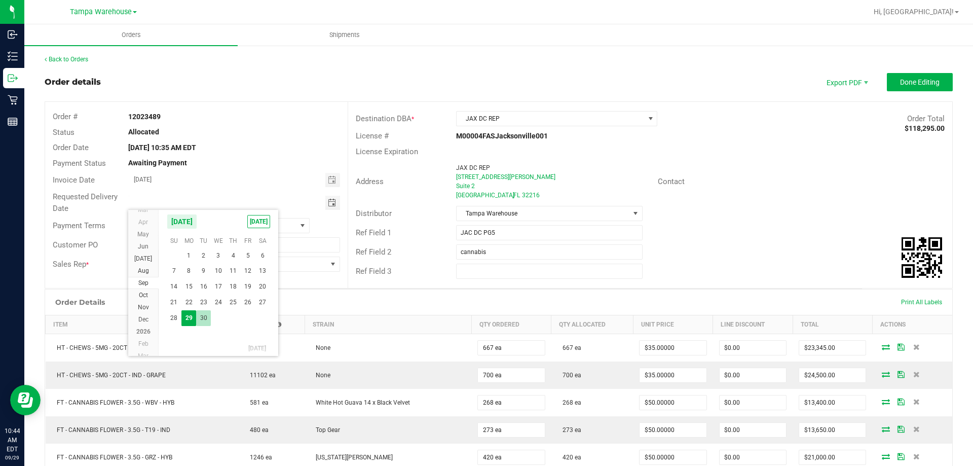
click at [207, 314] on span "30" at bounding box center [203, 318] width 15 height 16
type input "09/30/2025"
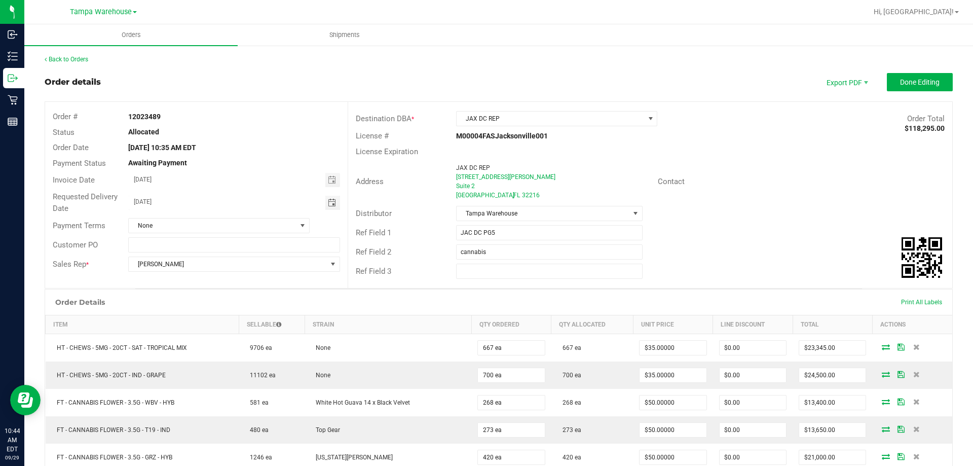
click at [750, 230] on div "Ref Field 1 JAC DC PG5" at bounding box center [650, 232] width 604 height 19
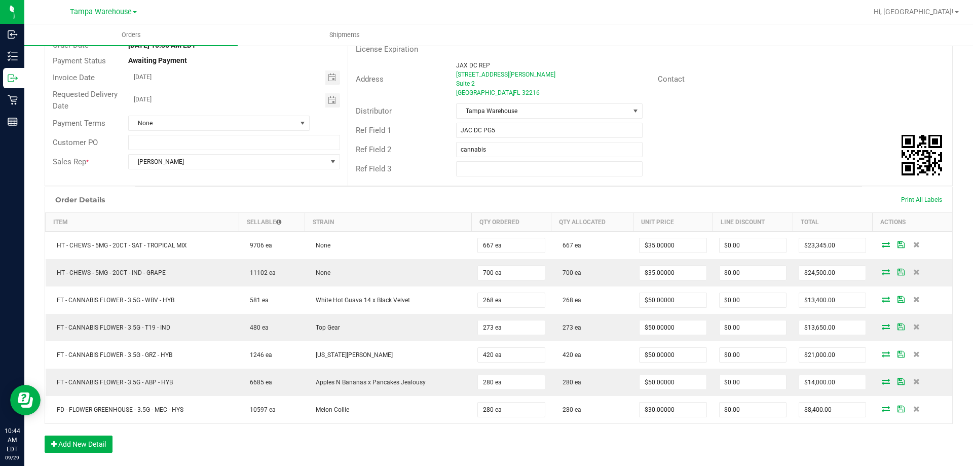
scroll to position [0, 0]
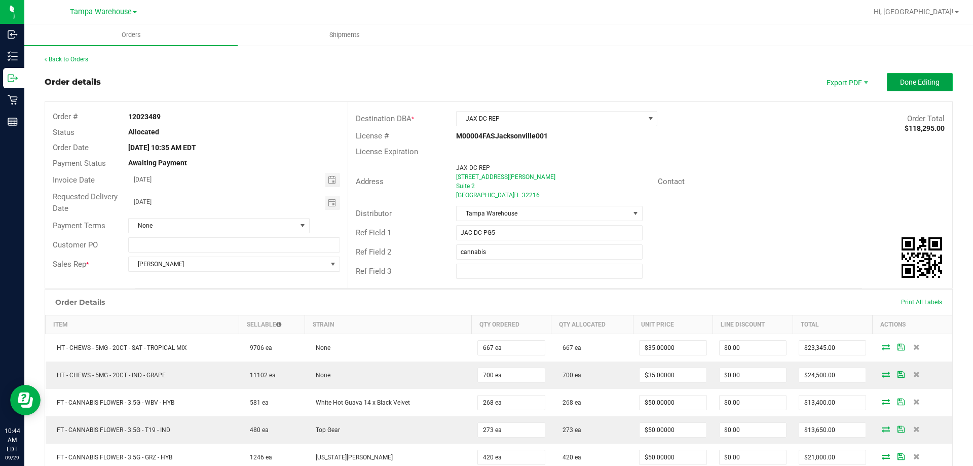
click at [914, 80] on span "Done Editing" at bounding box center [920, 82] width 40 height 8
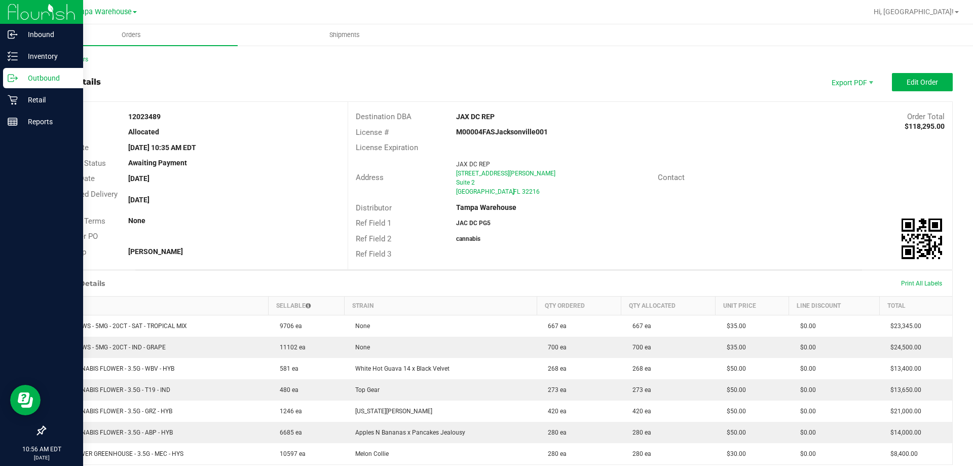
click at [21, 81] on p "Outbound" at bounding box center [48, 78] width 61 height 12
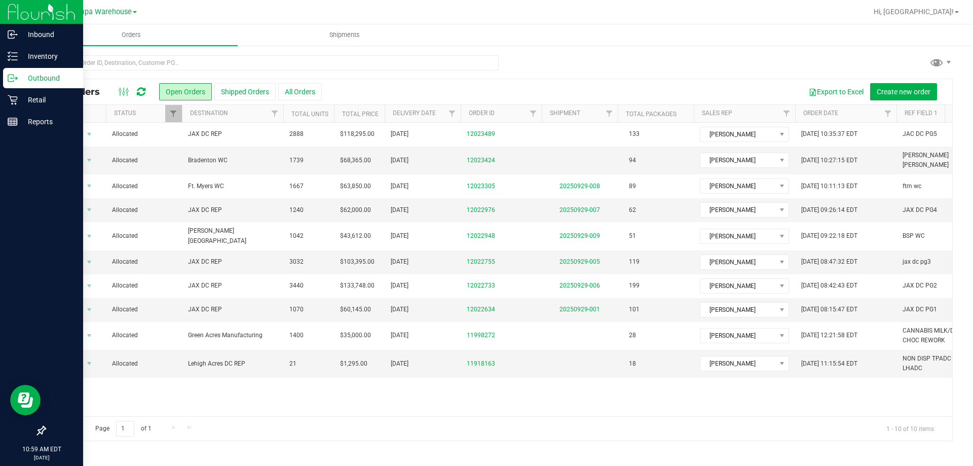
click at [145, 95] on icon at bounding box center [141, 92] width 9 height 10
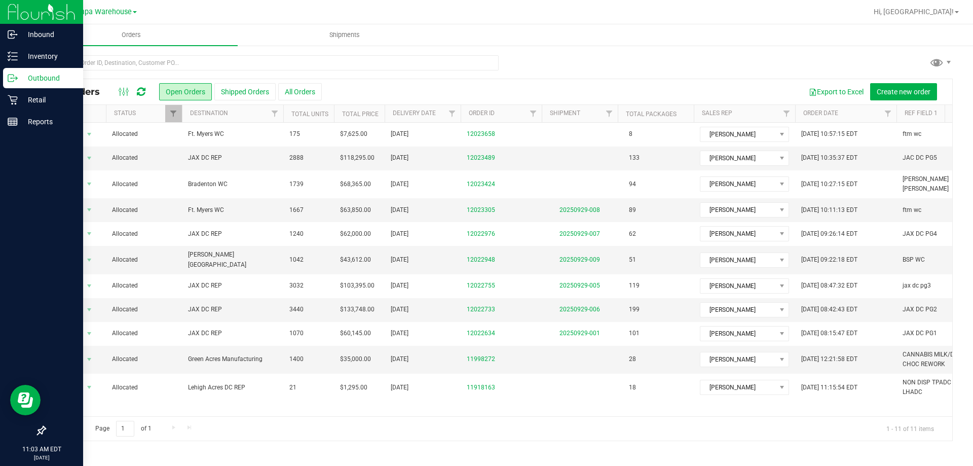
click at [140, 94] on icon at bounding box center [141, 92] width 9 height 10
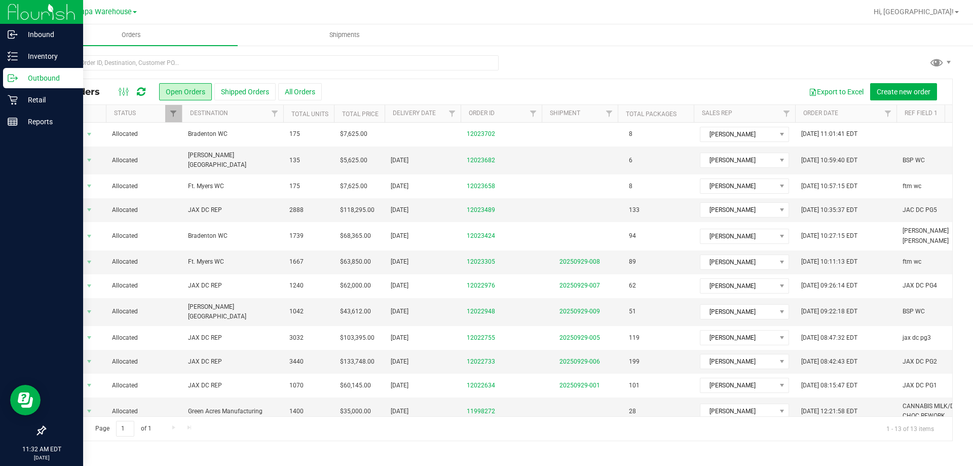
click at [138, 96] on icon at bounding box center [141, 92] width 9 height 10
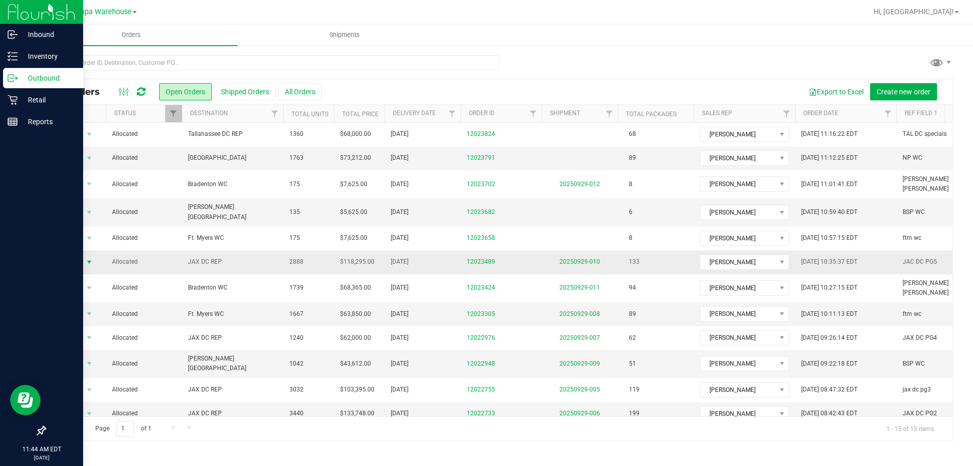
click at [83, 255] on span "select" at bounding box center [89, 262] width 13 height 14
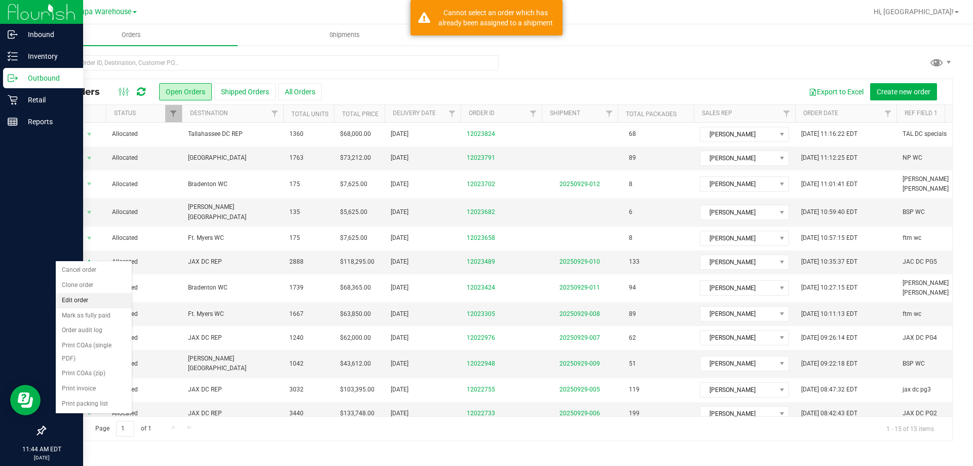
click at [95, 301] on li "Edit order" at bounding box center [94, 300] width 76 height 15
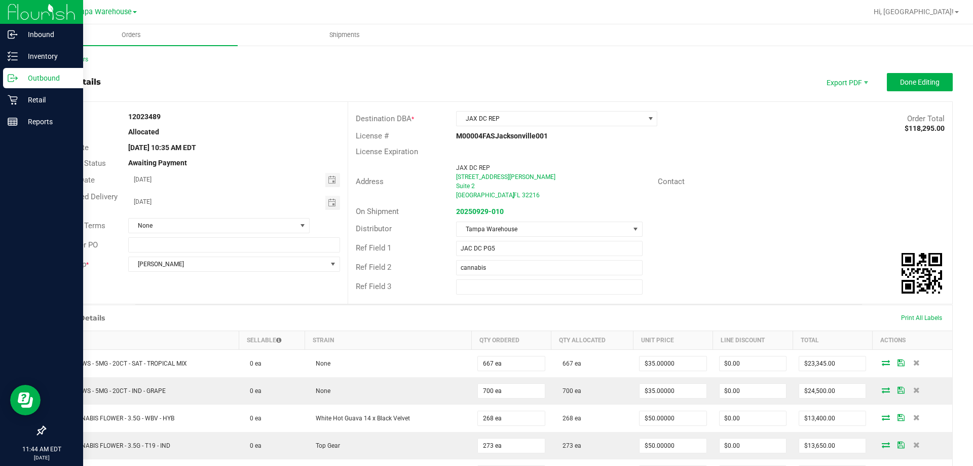
click at [21, 78] on p "Outbound" at bounding box center [48, 78] width 61 height 12
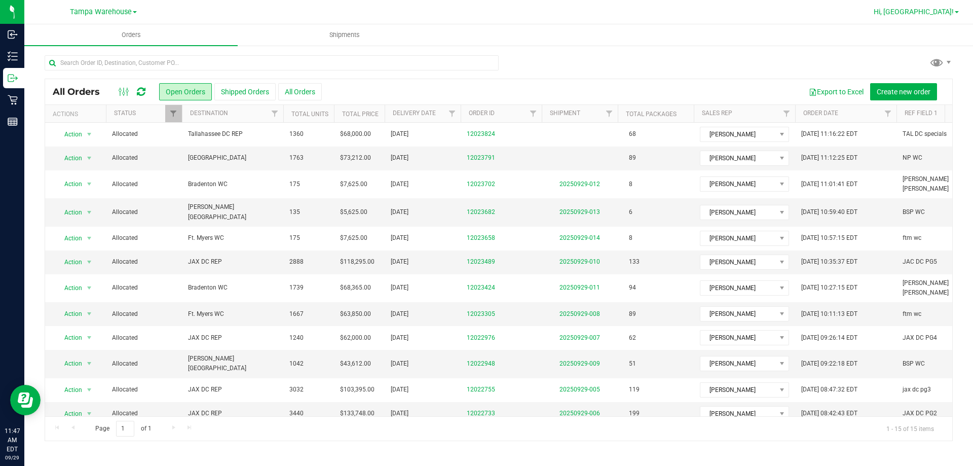
click at [945, 13] on span "Hi, [GEOGRAPHIC_DATA]!" at bounding box center [914, 12] width 80 height 8
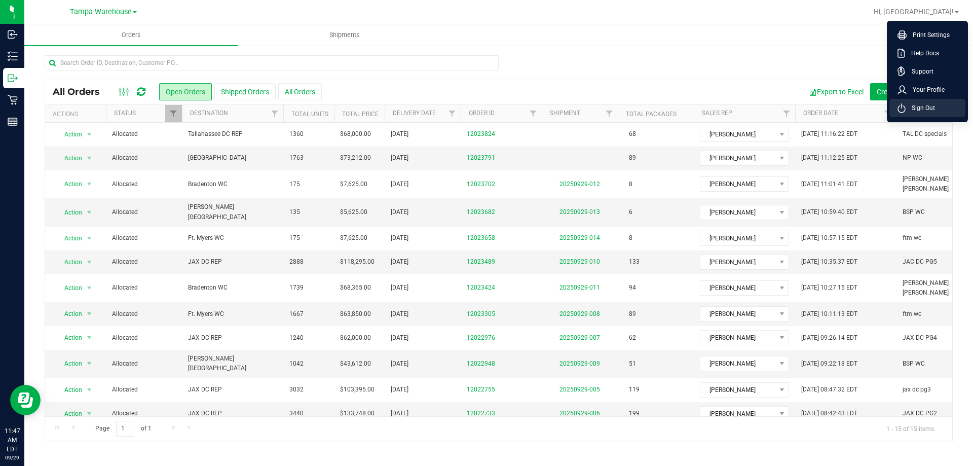
click at [927, 110] on span "Sign Out" at bounding box center [920, 108] width 29 height 10
